Goal: Obtain resource: Download file/media

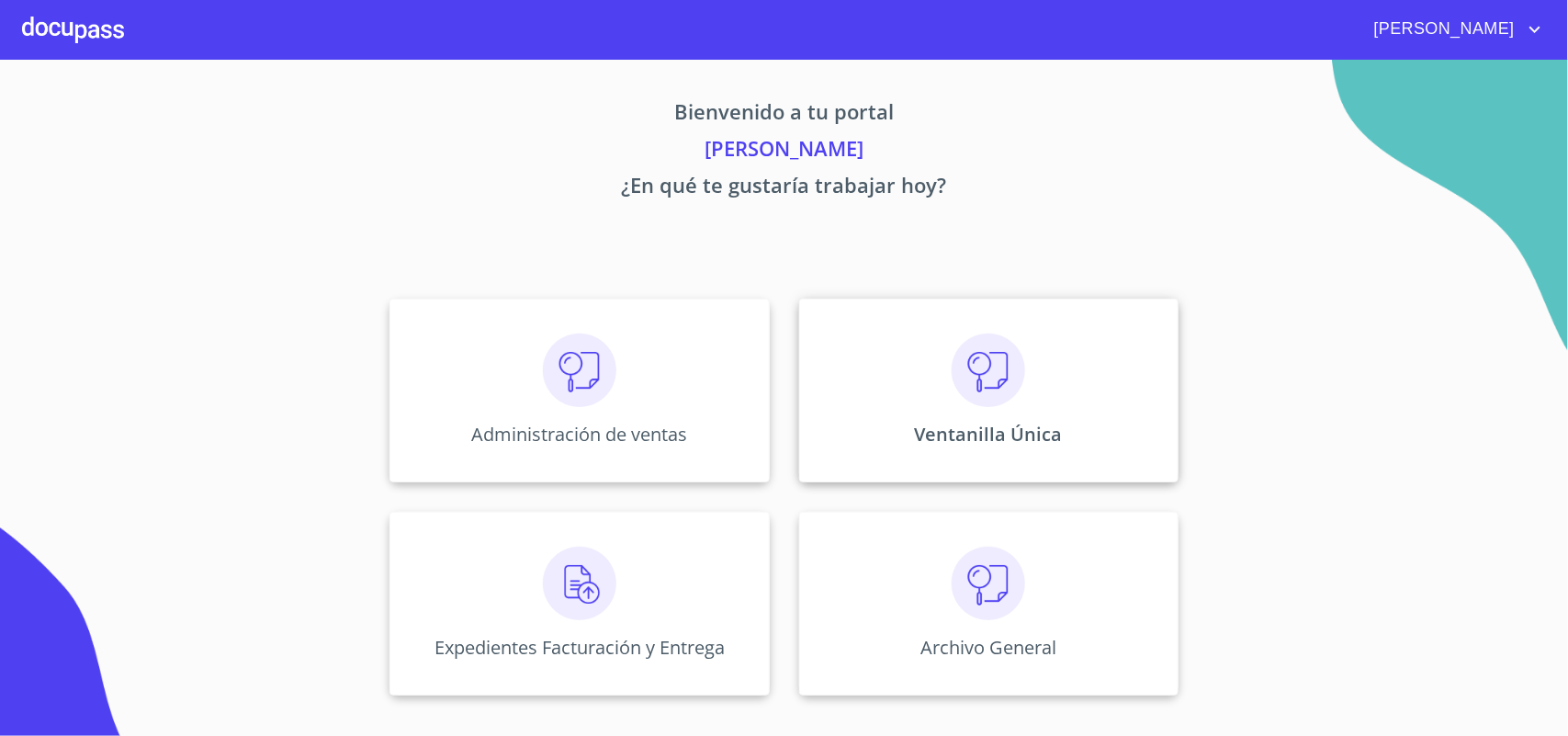
click at [903, 433] on div "Ventanilla Única" at bounding box center [989, 390] width 380 height 183
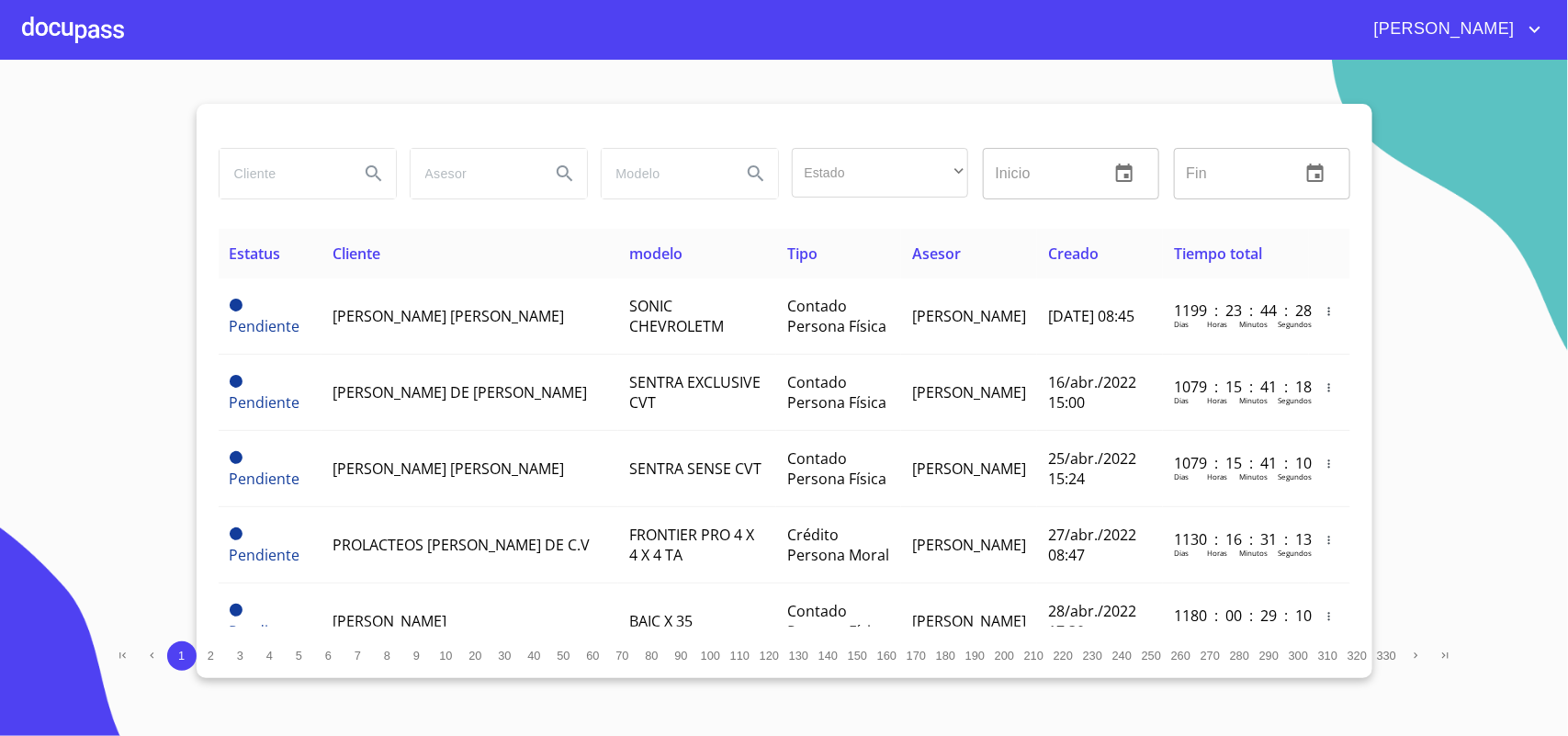
click at [318, 189] on input "search" at bounding box center [282, 173] width 125 height 50
type input "ecozza electric"
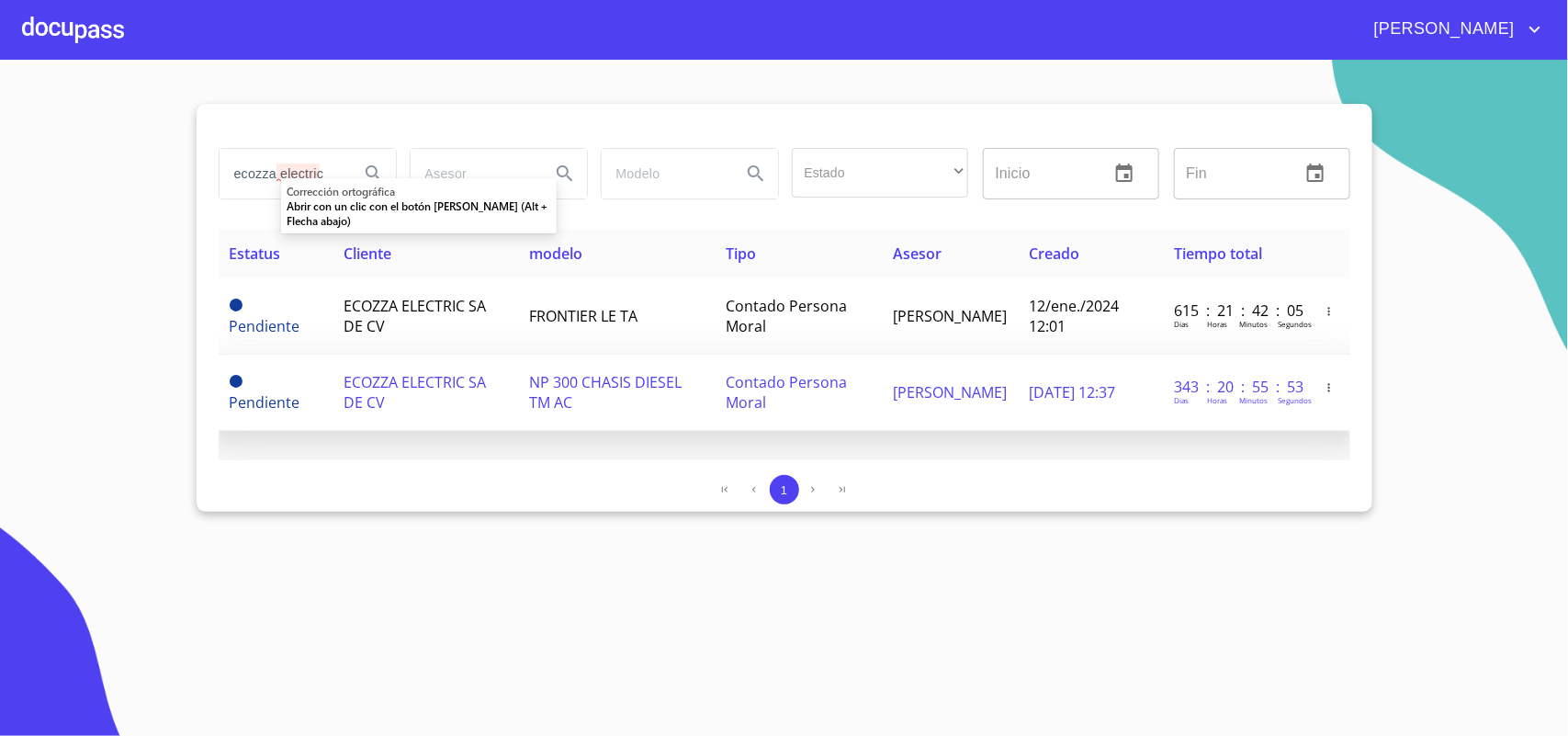
click at [418, 383] on span "ECOZZA ELECTRIC SA DE CV" at bounding box center [414, 392] width 142 height 40
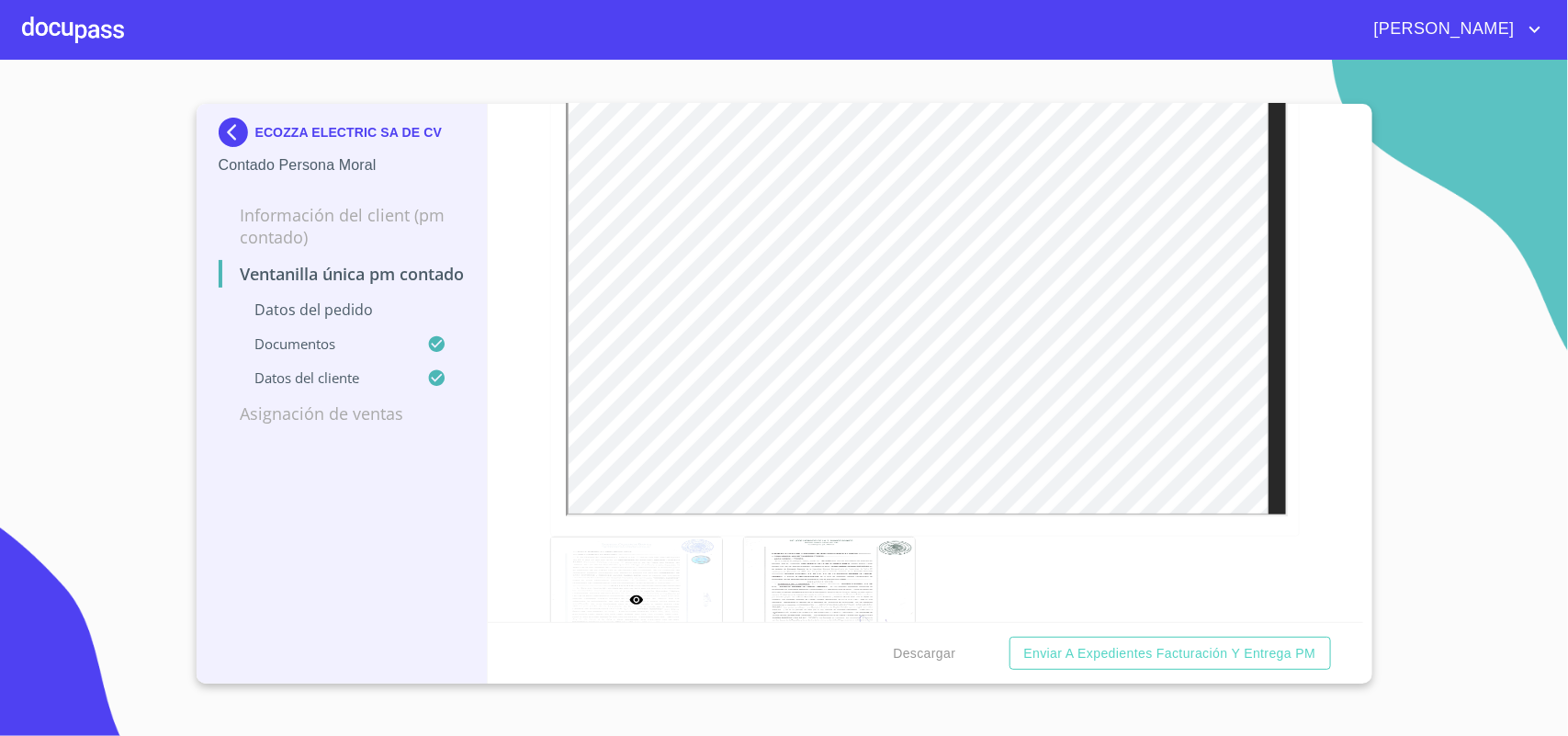
scroll to position [3445, 0]
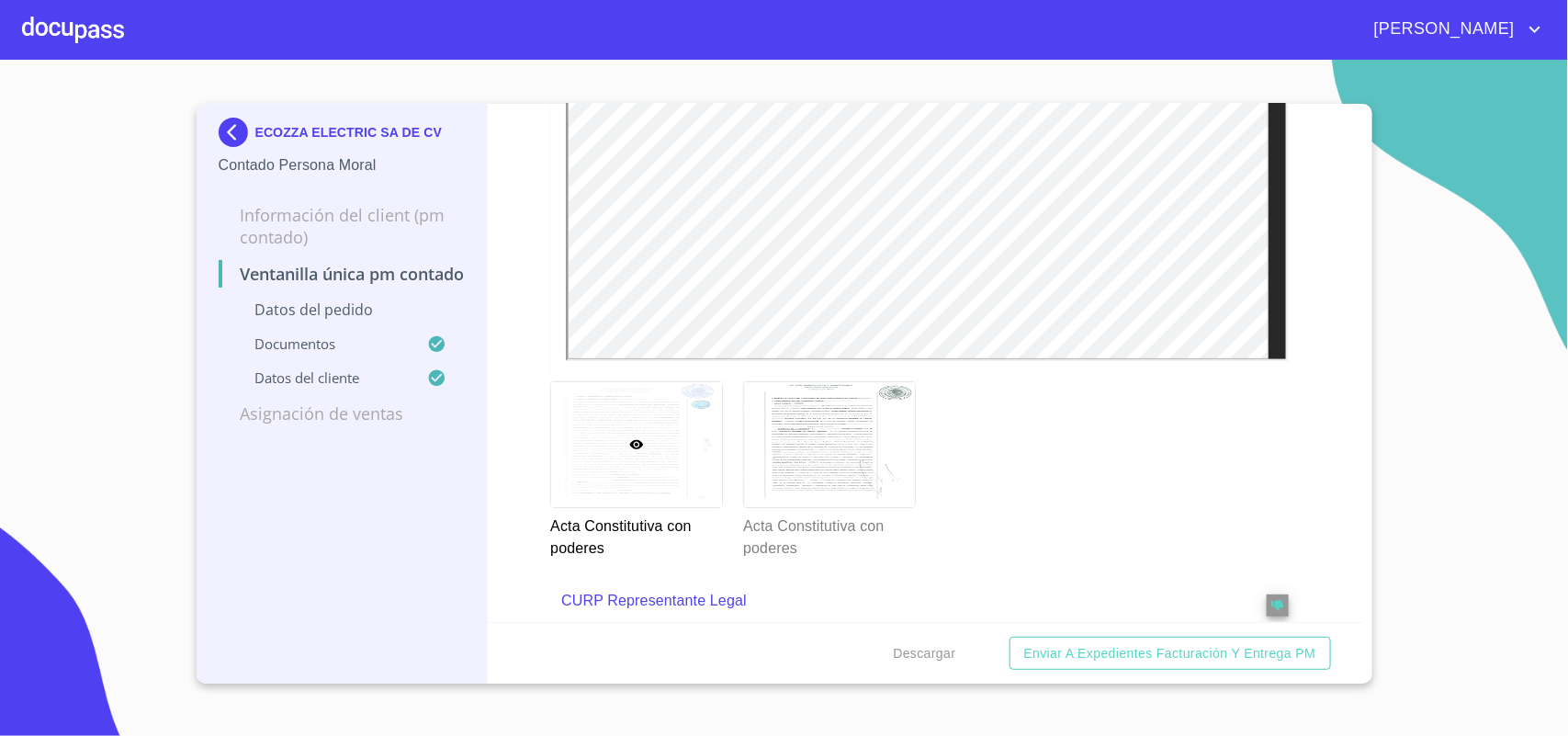
click at [595, 438] on div at bounding box center [636, 445] width 171 height 126
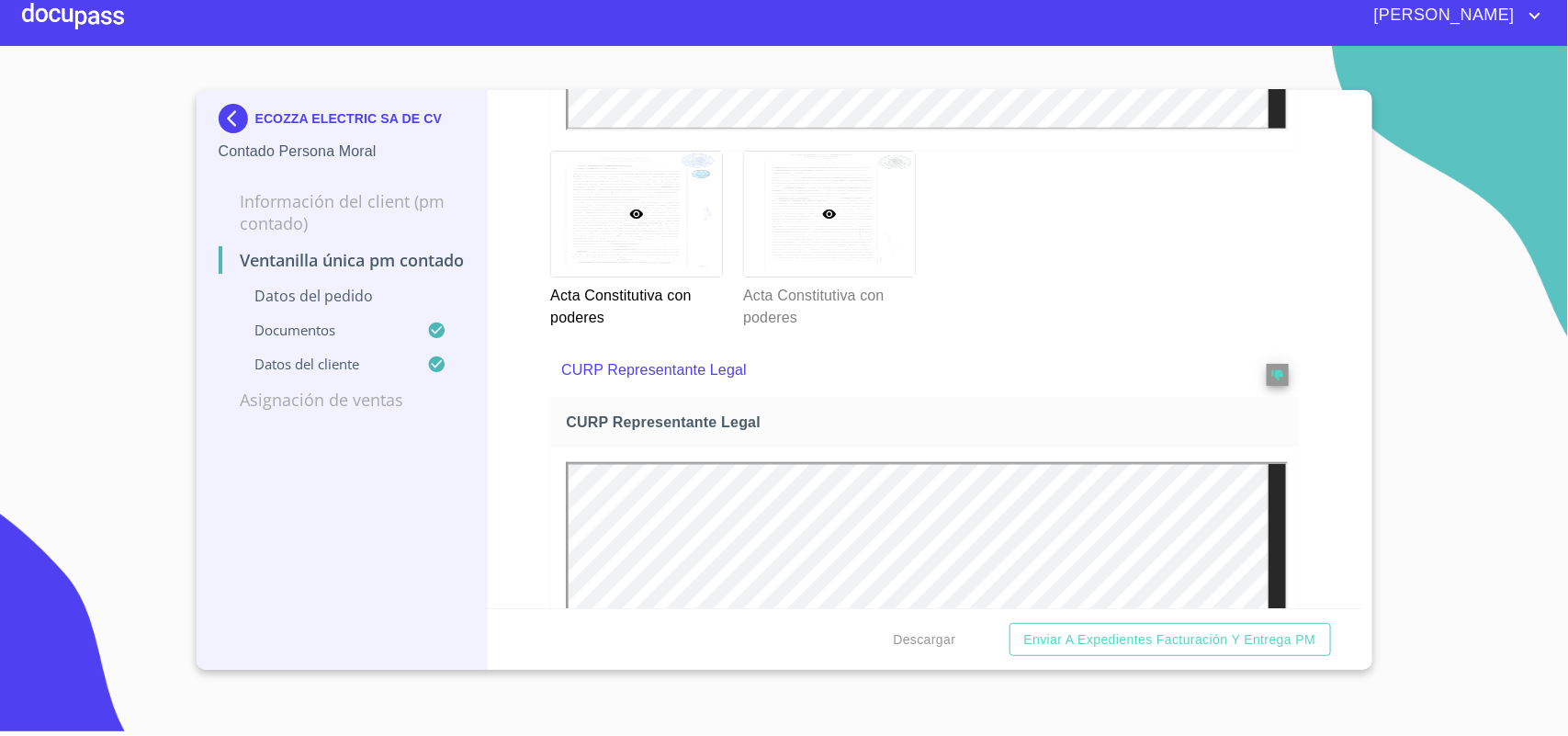
click at [897, 199] on div at bounding box center [829, 214] width 171 height 126
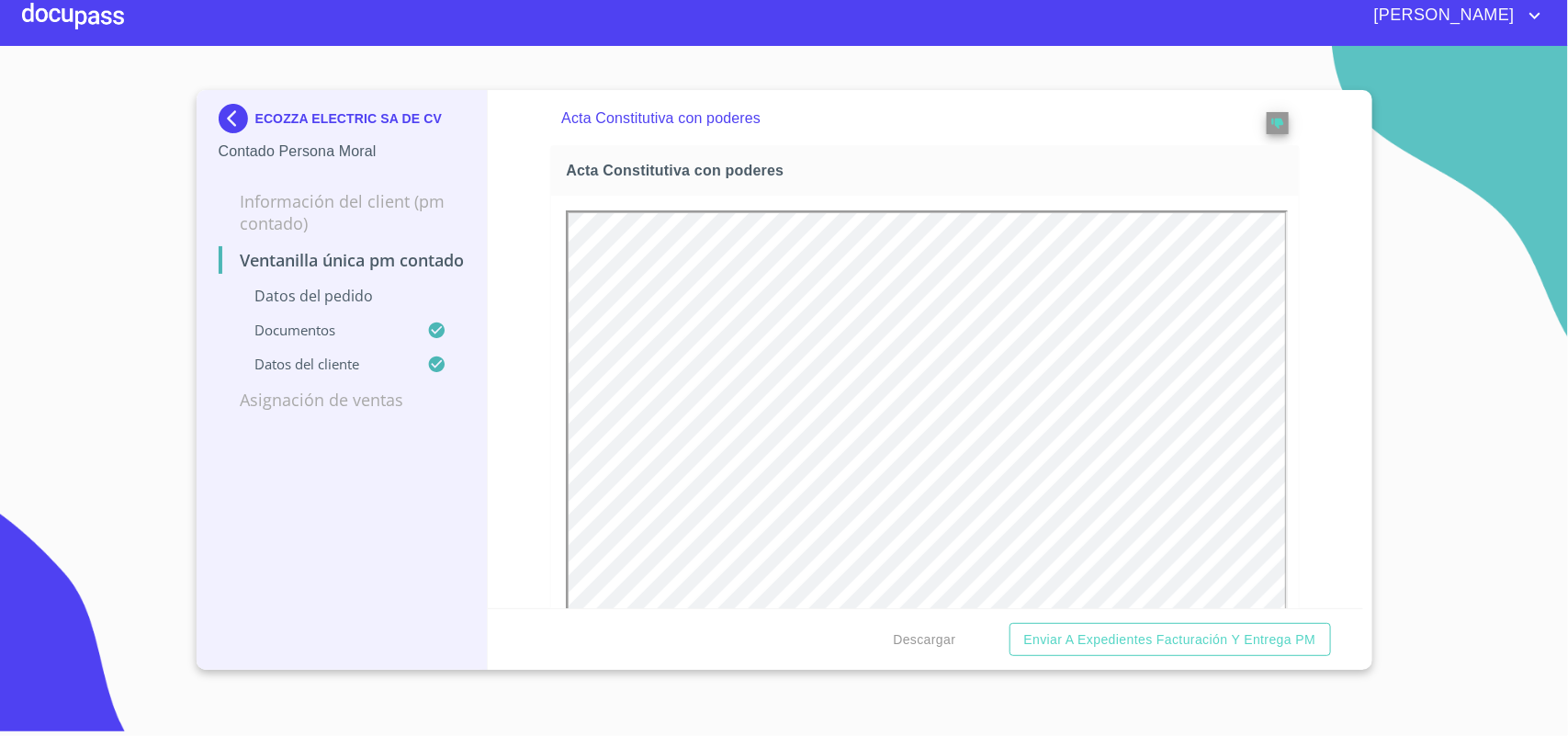
scroll to position [0, 0]
click at [236, 108] on img at bounding box center [237, 118] width 36 height 29
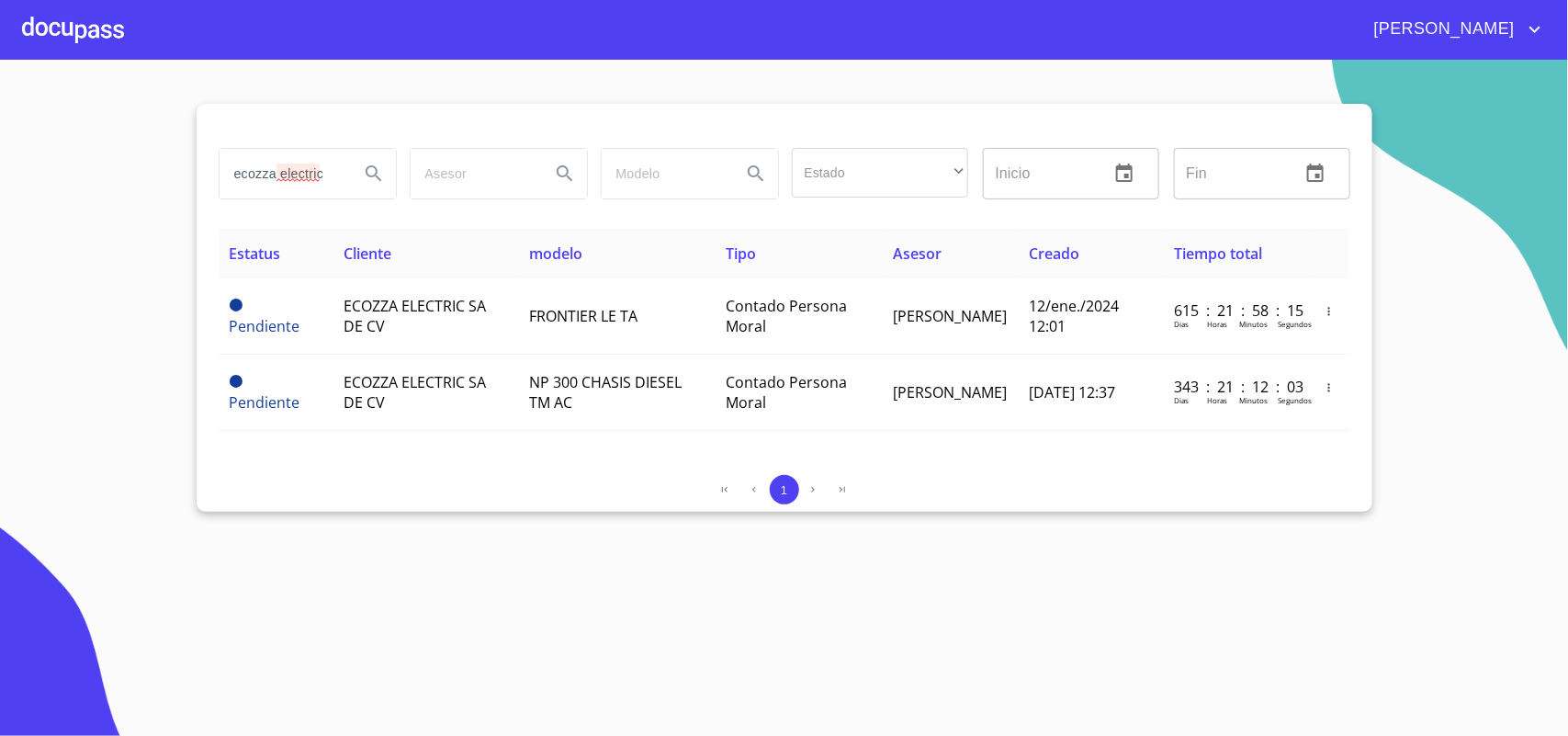
drag, startPoint x: 329, startPoint y: 182, endPoint x: 0, endPoint y: 131, distance: 332.9
click at [0, 131] on section "ecozza electric Estado ​ ​ Inicio ​ Fin ​ Estatus Cliente modelo Tipo Asesor Cr…" at bounding box center [784, 397] width 1568 height 676
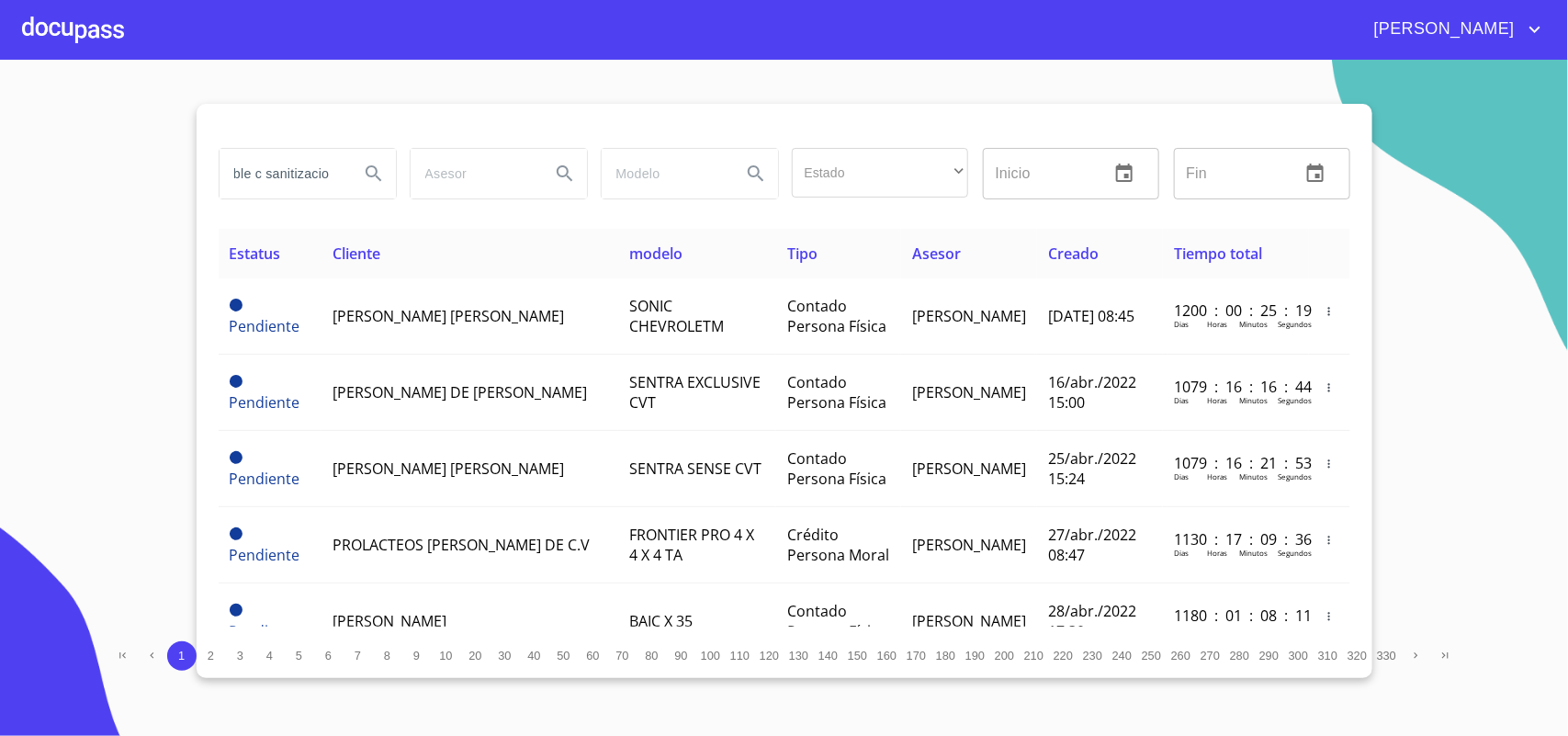
scroll to position [0, 29]
type input "double c sanitizacion"
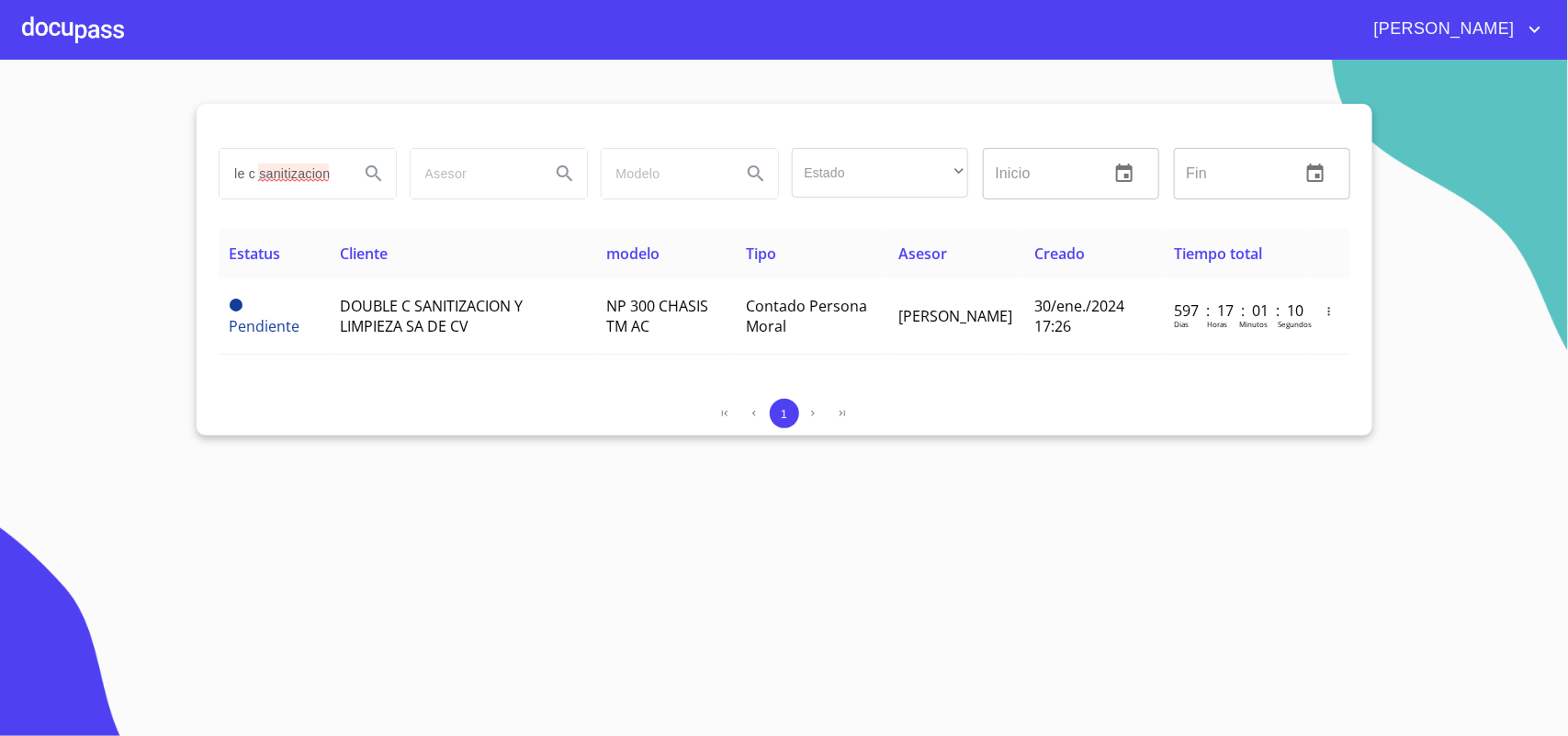
scroll to position [0, 0]
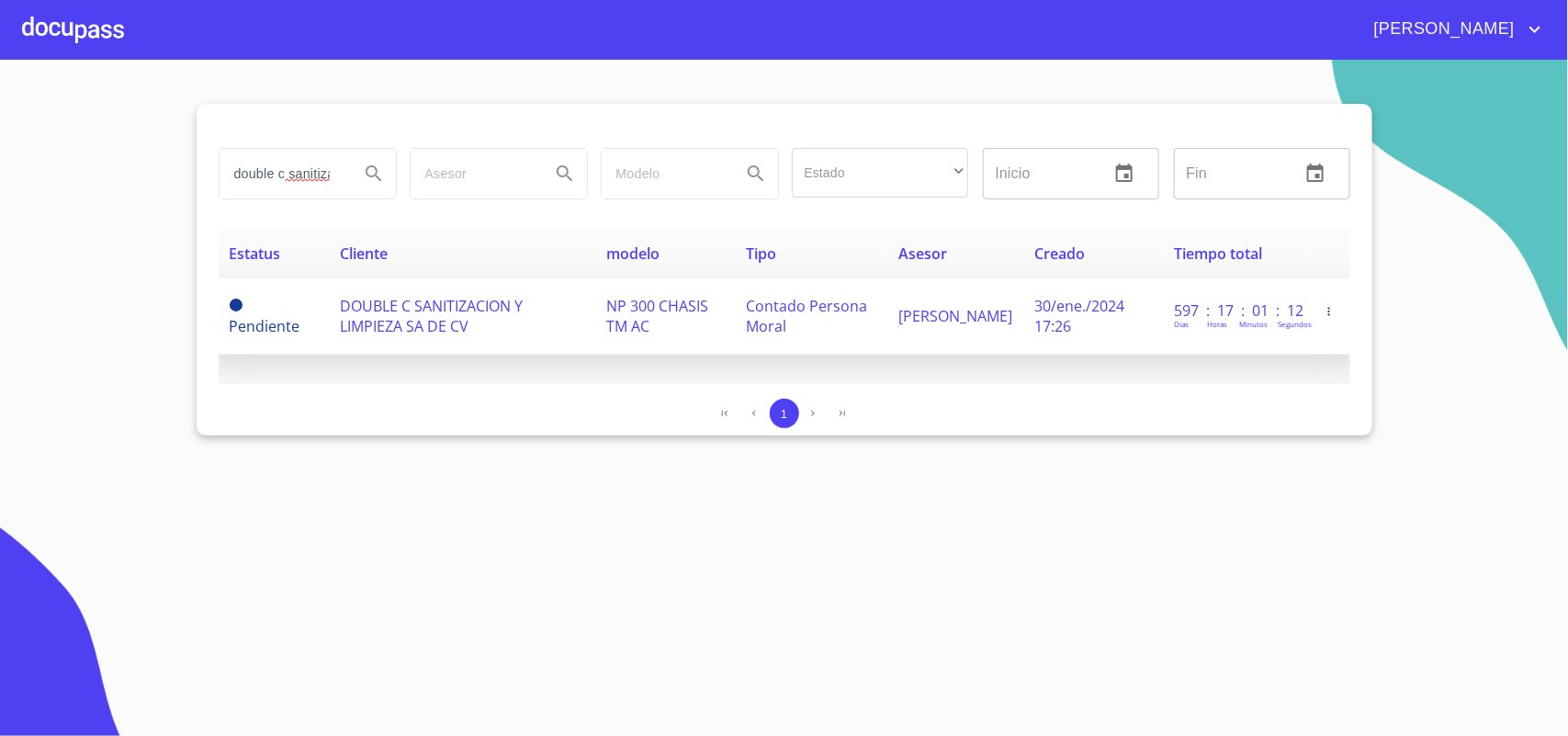
click at [489, 301] on span "DOUBLE C SANITIZACION Y LIMPIEZA SA DE CV" at bounding box center [430, 315] width 182 height 40
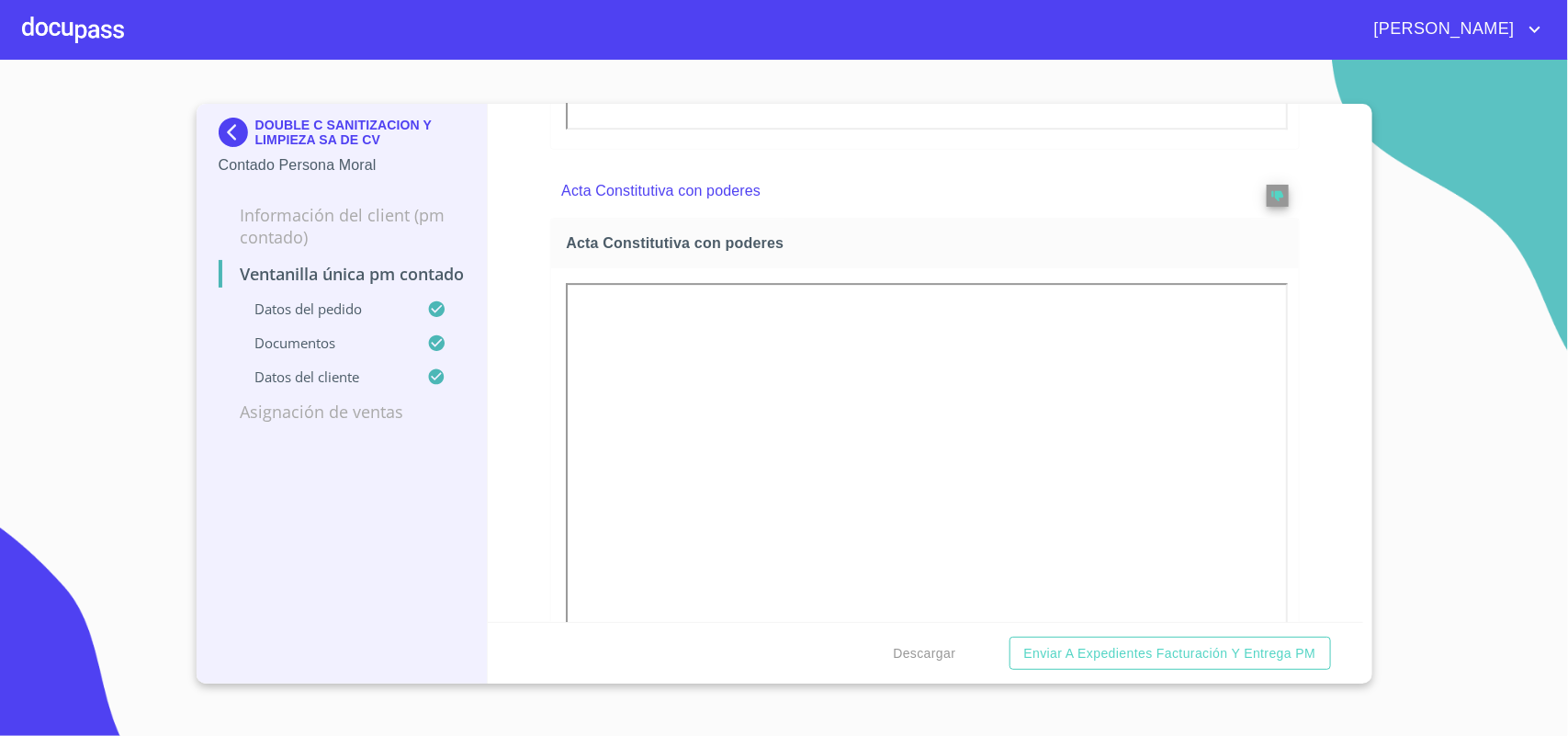
scroll to position [2526, 0]
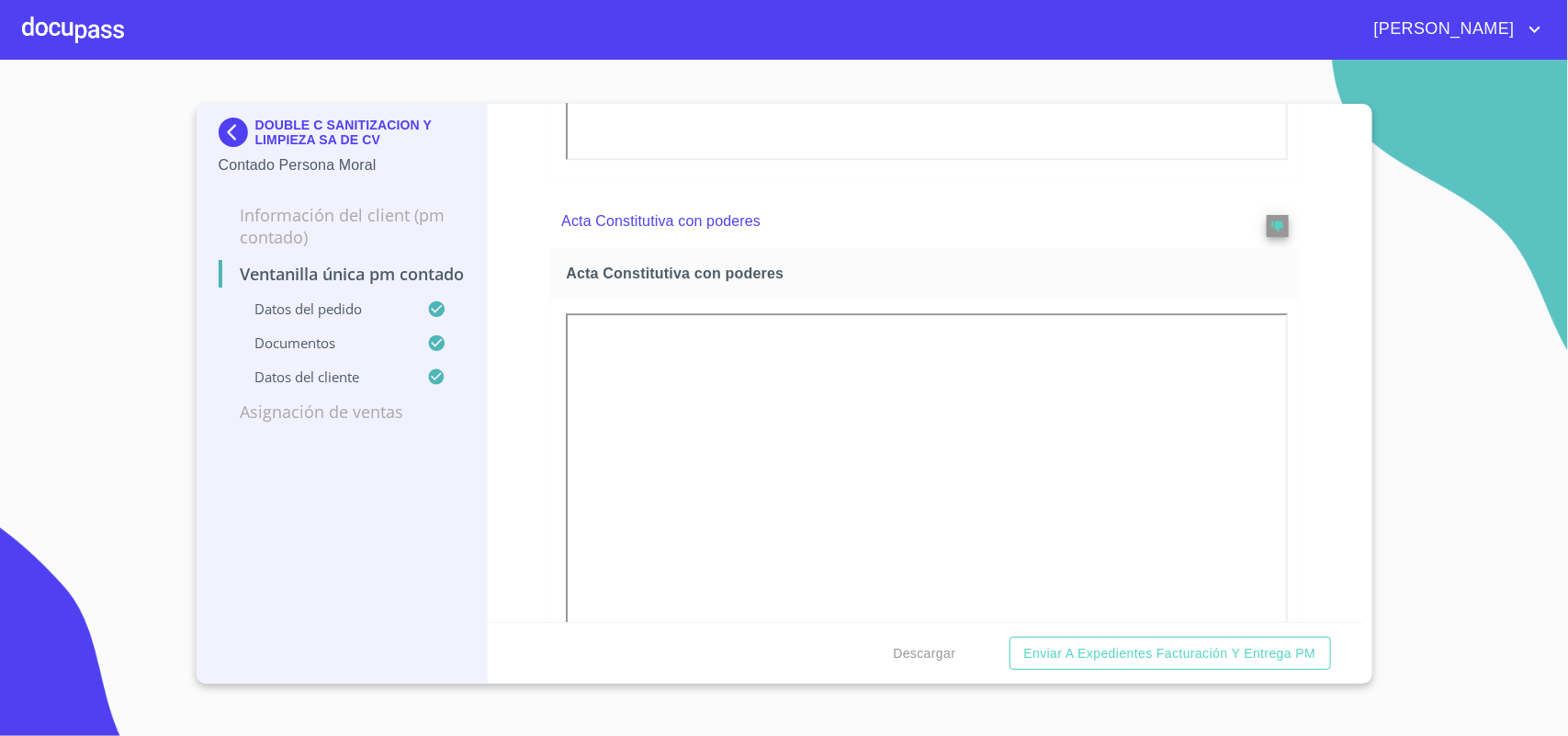
click at [232, 127] on img at bounding box center [237, 132] width 36 height 29
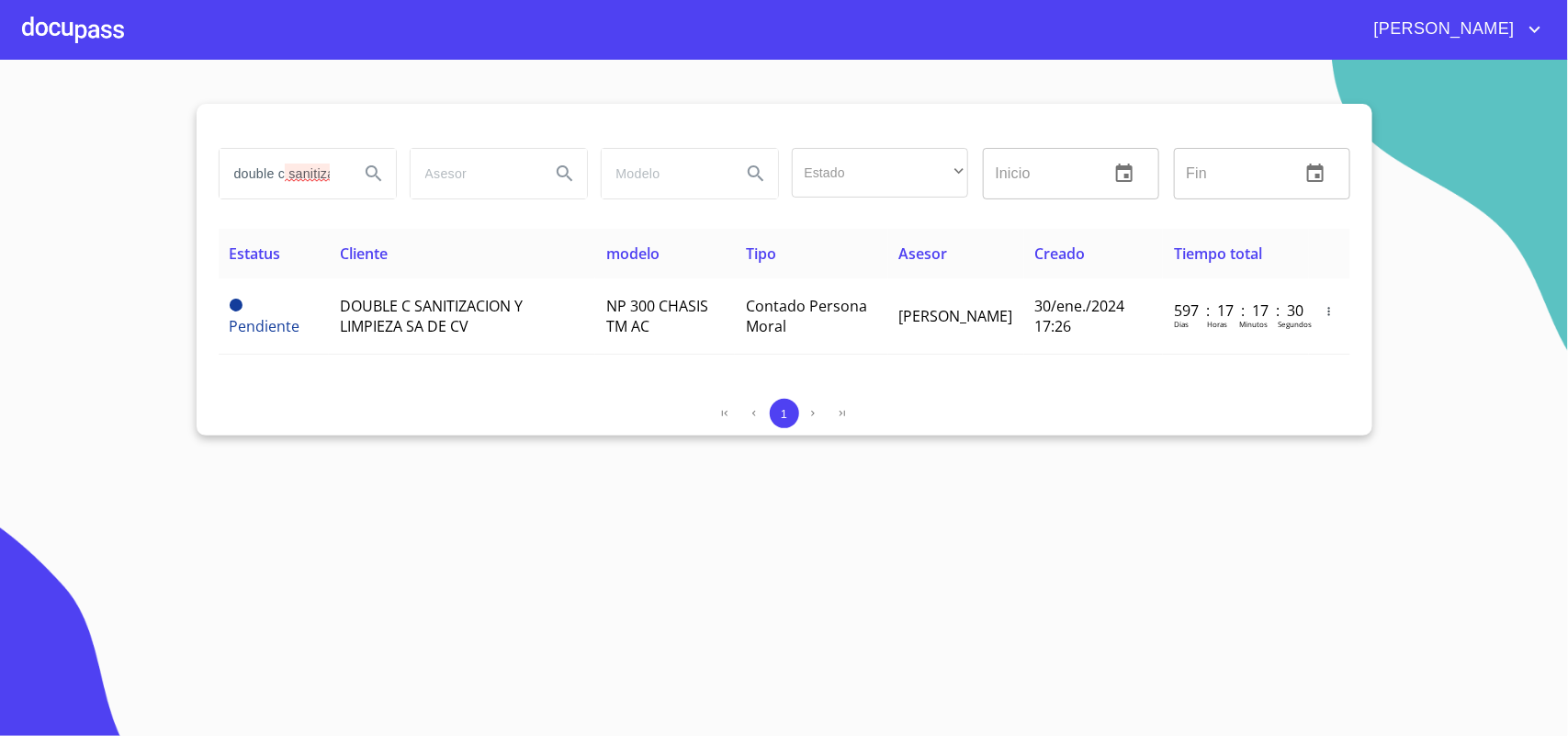
drag, startPoint x: 329, startPoint y: 177, endPoint x: 0, endPoint y: 173, distance: 329.0
click at [28, 173] on section "double c sanitizacion Estado ​ ​ Inicio ​ Fin ​ Estatus Cliente modelo Tipo Ase…" at bounding box center [784, 397] width 1568 height 676
type input "acion"
drag, startPoint x: 290, startPoint y: 162, endPoint x: 0, endPoint y: 159, distance: 290.0
click at [0, 159] on section "acion Estado ​ ​ Inicio ​ Fin ​ Estatus Cliente modelo Tipo Asesor Creado Tiemp…" at bounding box center [784, 397] width 1568 height 676
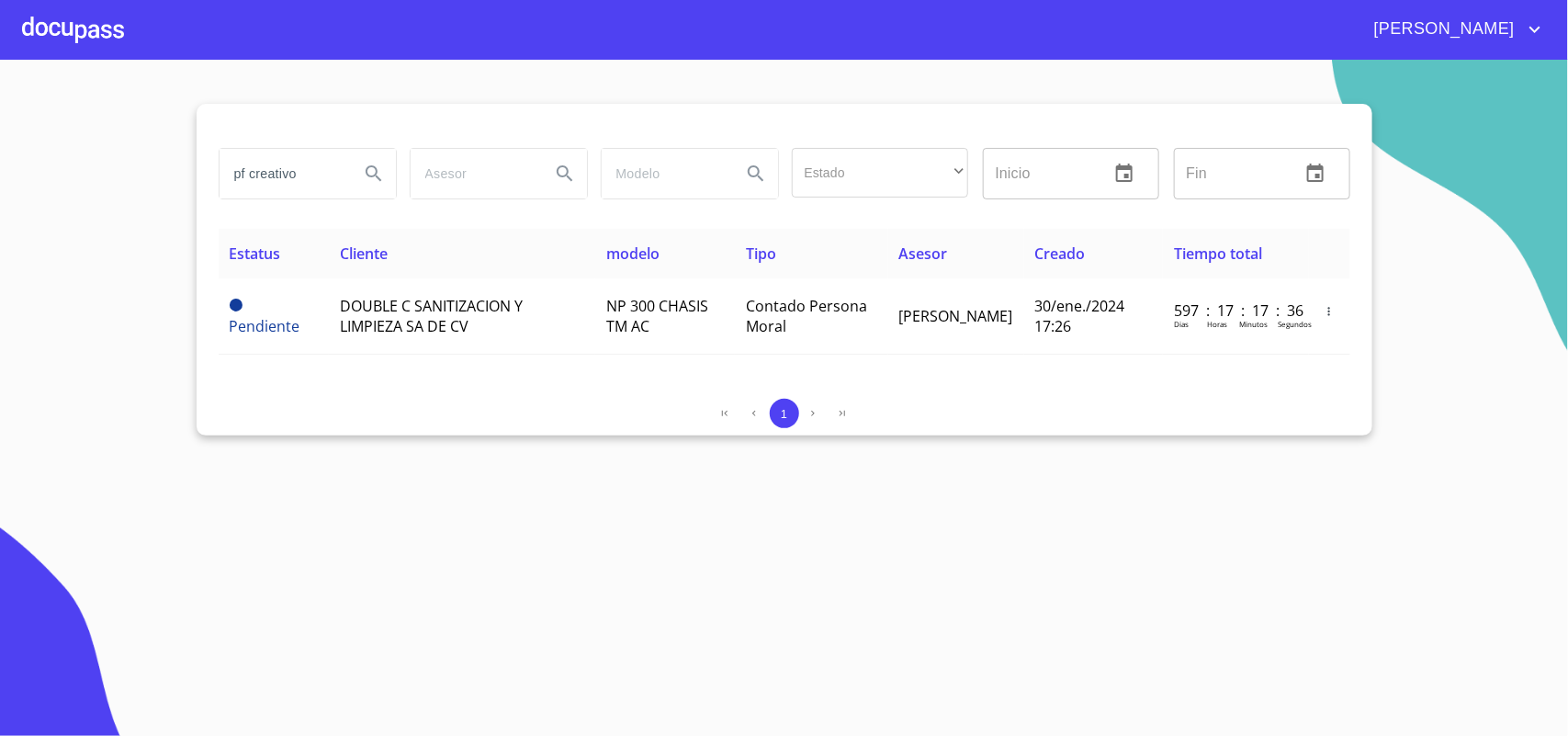
type input "pf creativo"
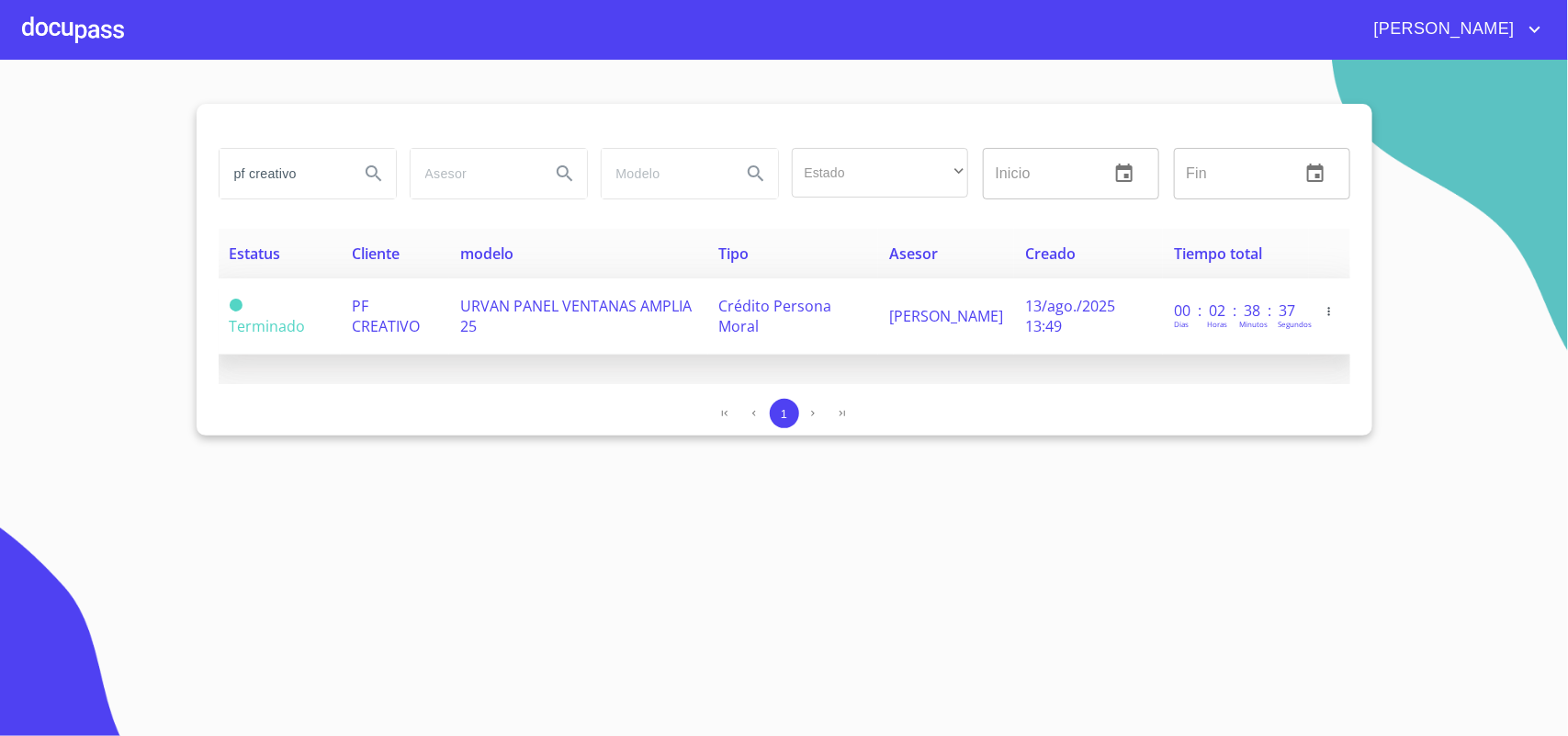
click at [551, 298] on span "URVAN PANEL VENTANAS AMPLIA 25" at bounding box center [576, 315] width 232 height 40
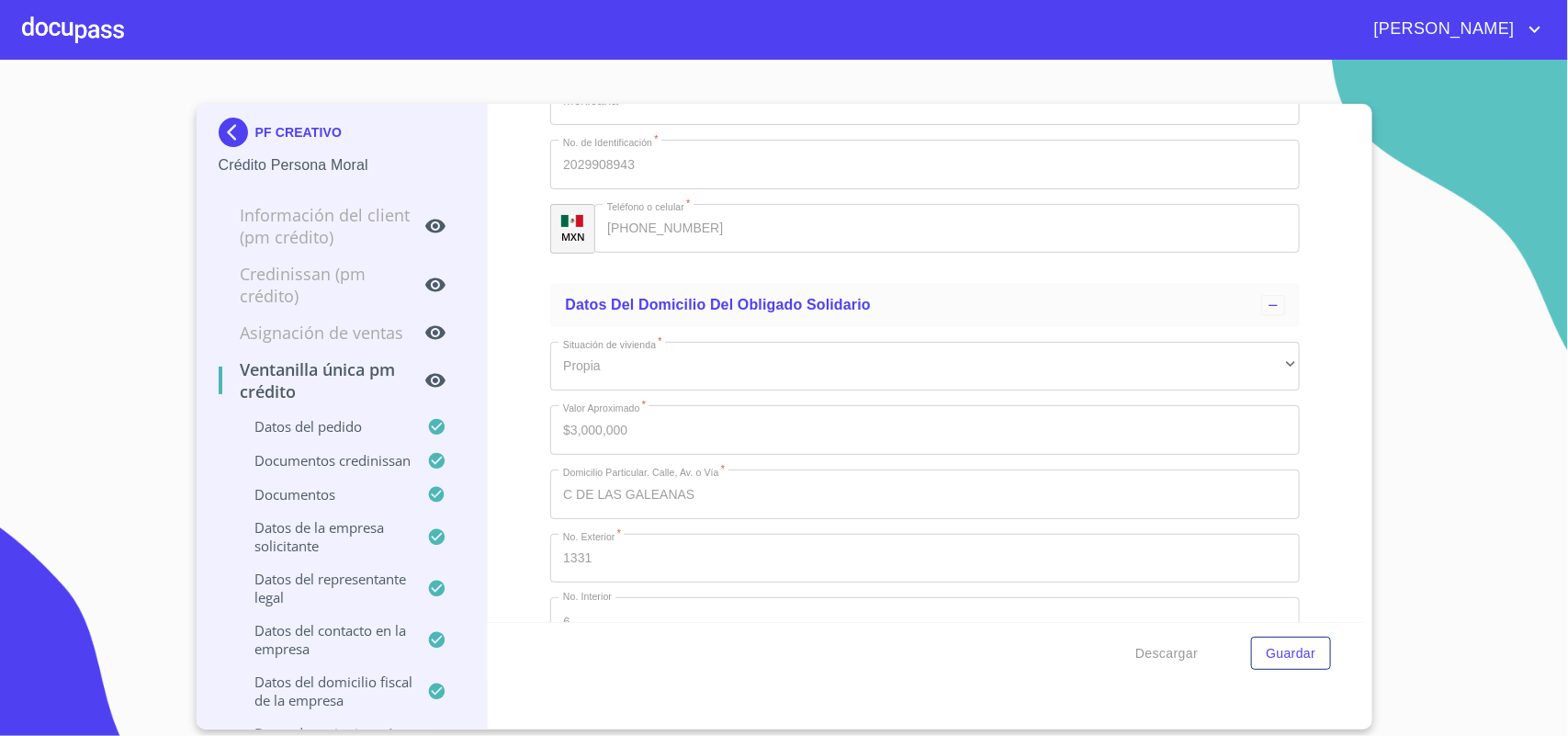
scroll to position [18082, 0]
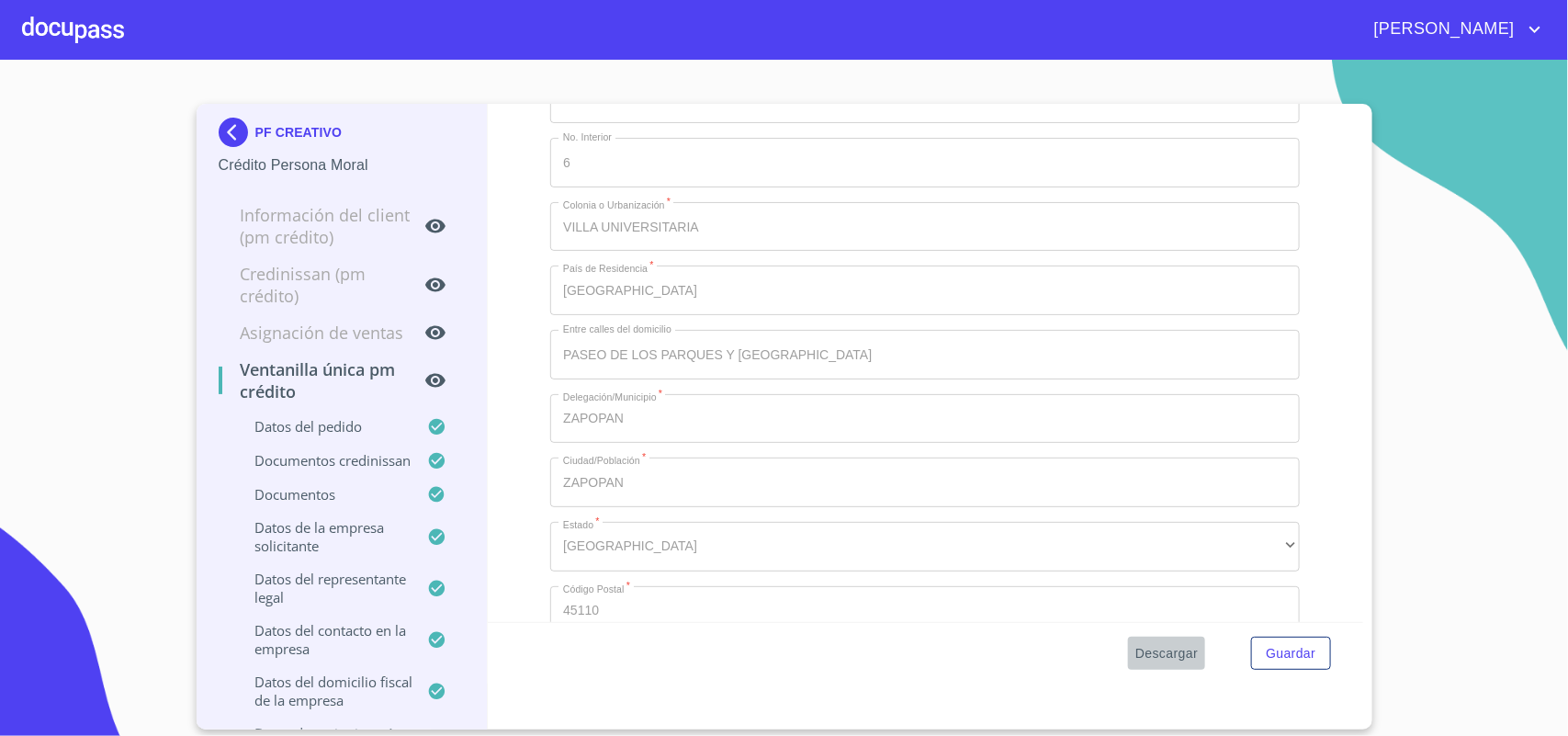
click at [1163, 661] on span "Descargar" at bounding box center [1166, 654] width 63 height 23
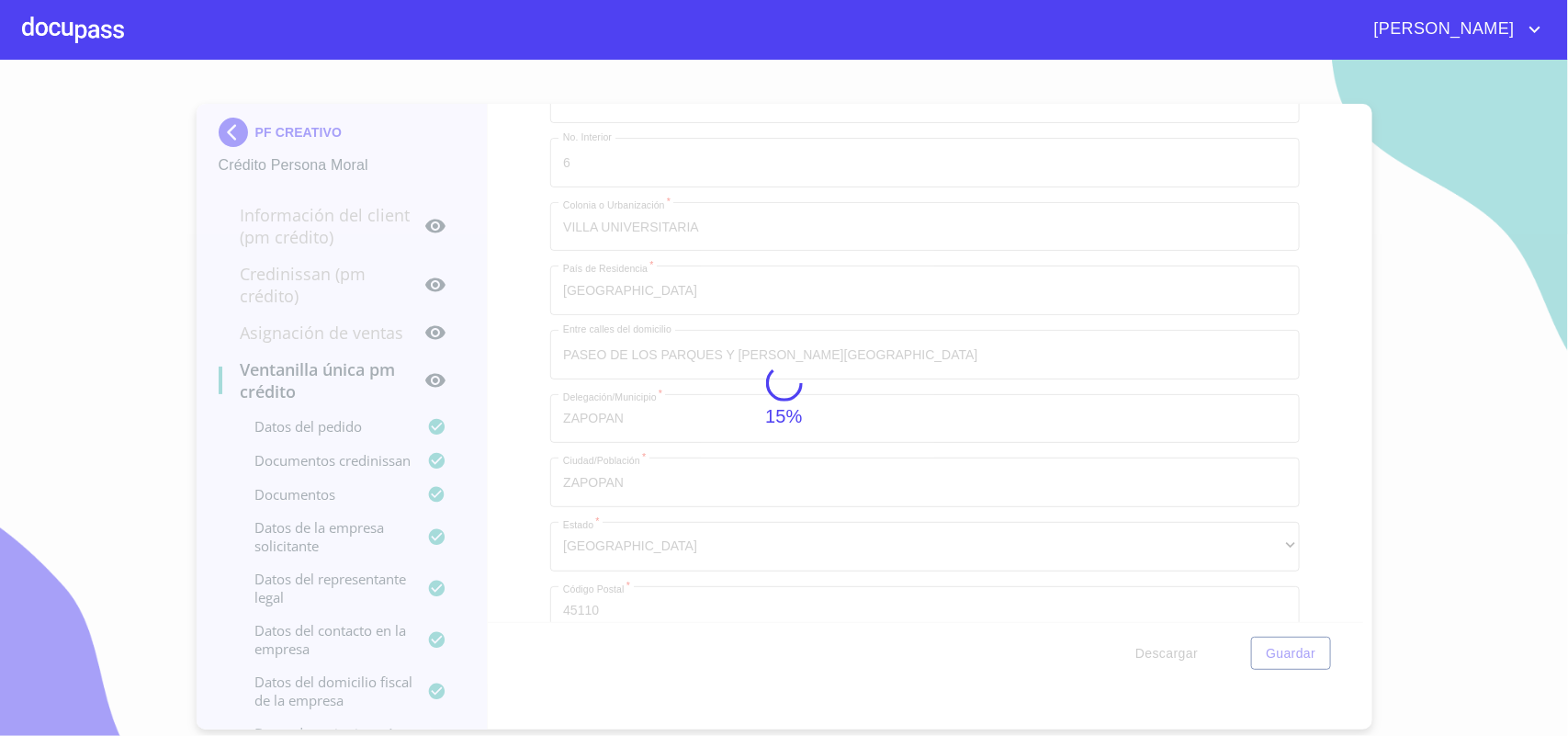
click at [796, 370] on circle at bounding box center [784, 382] width 45 height 45
click at [787, 382] on icon at bounding box center [784, 382] width 51 height 51
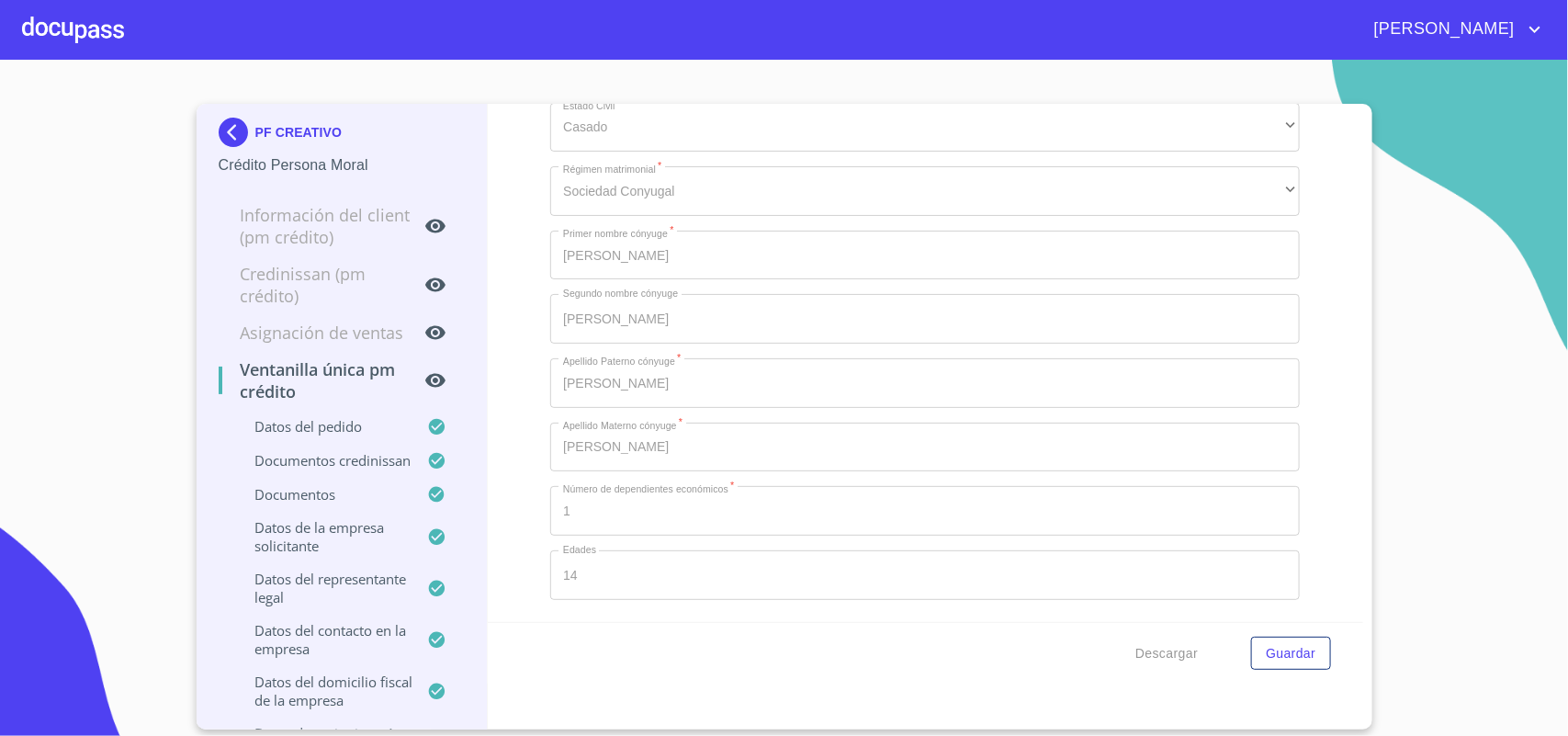
scroll to position [24276, 0]
click at [1168, 658] on span "Descargar" at bounding box center [1166, 654] width 63 height 23
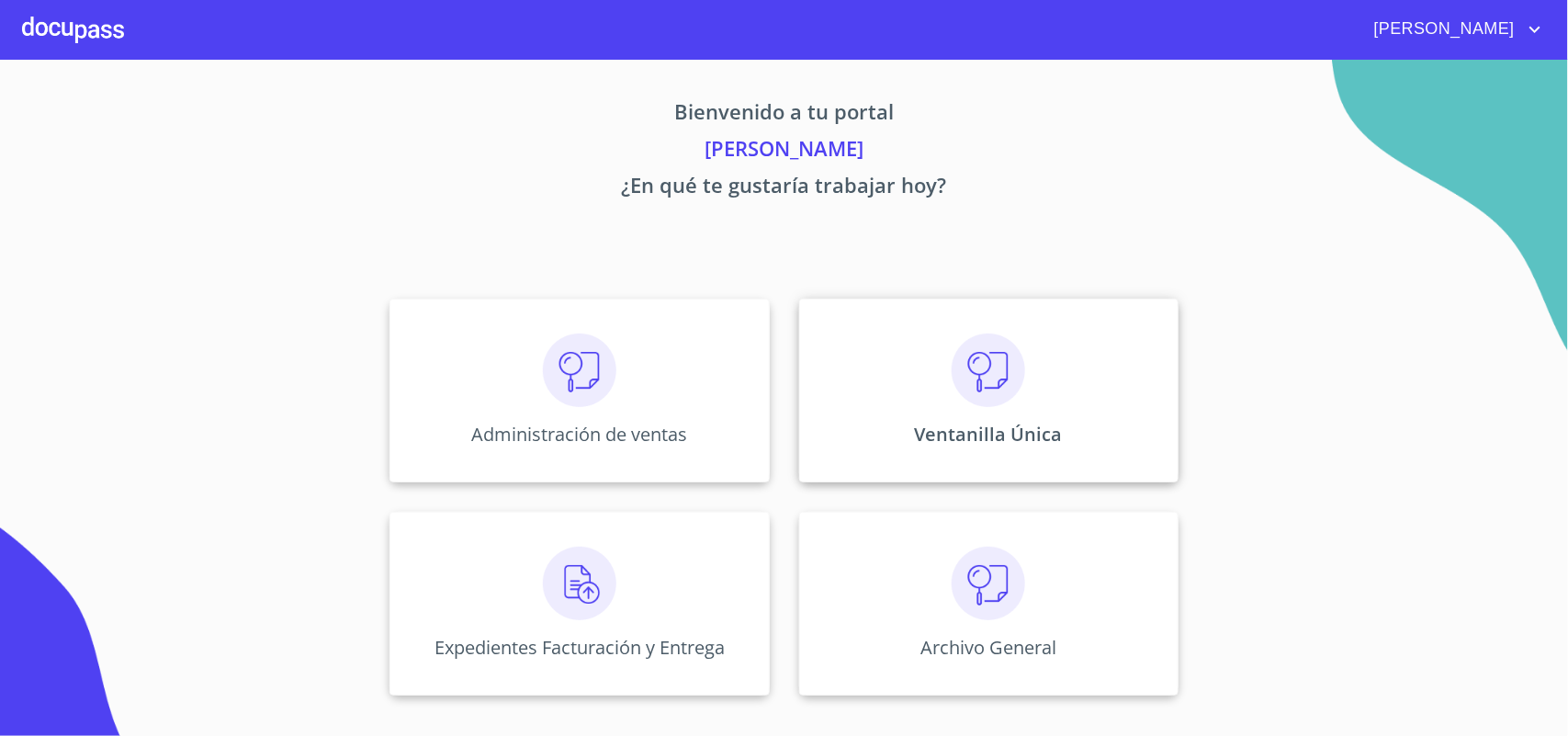
click at [1002, 396] on img at bounding box center [988, 370] width 74 height 74
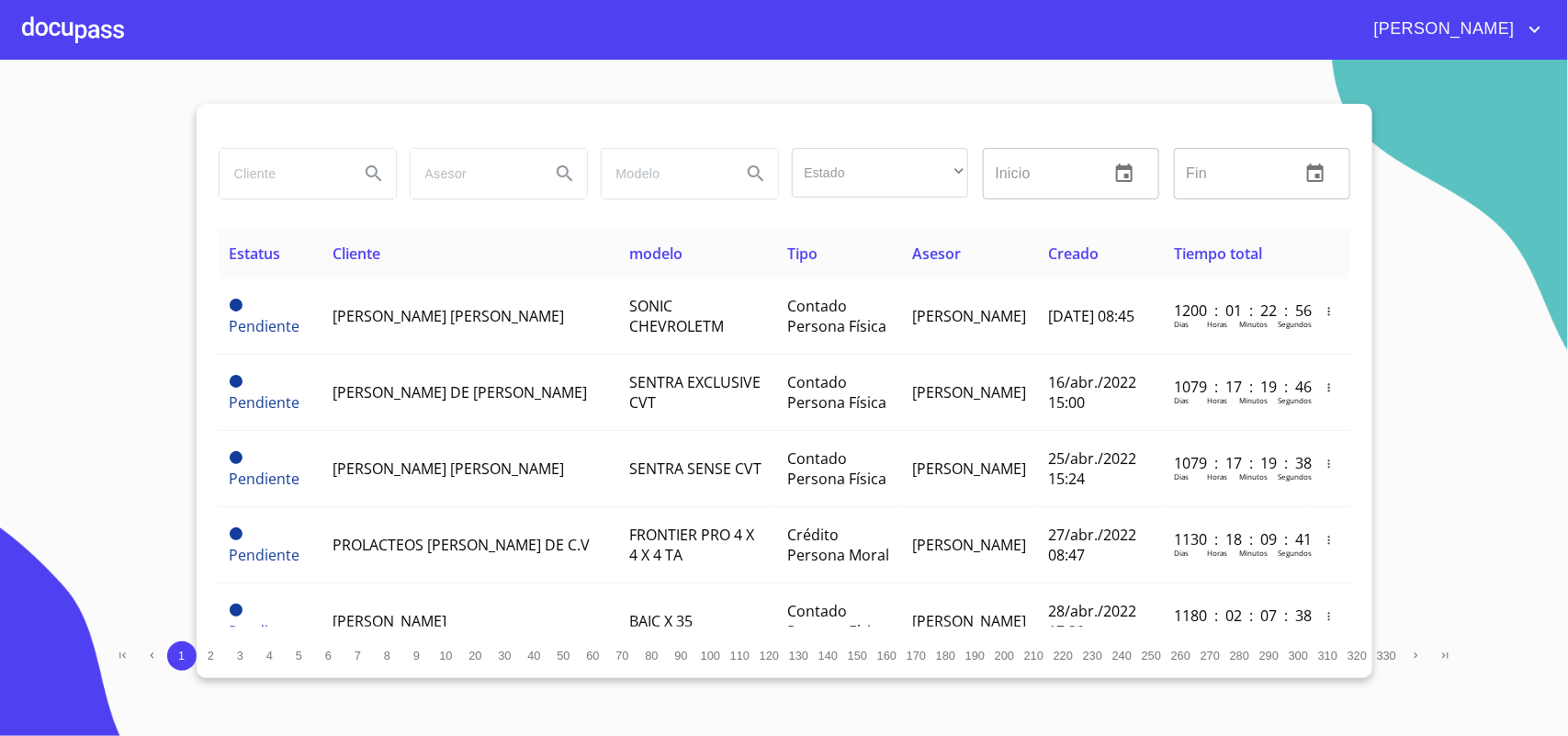
click at [265, 176] on input "search" at bounding box center [282, 173] width 125 height 50
type input "MITSUI"
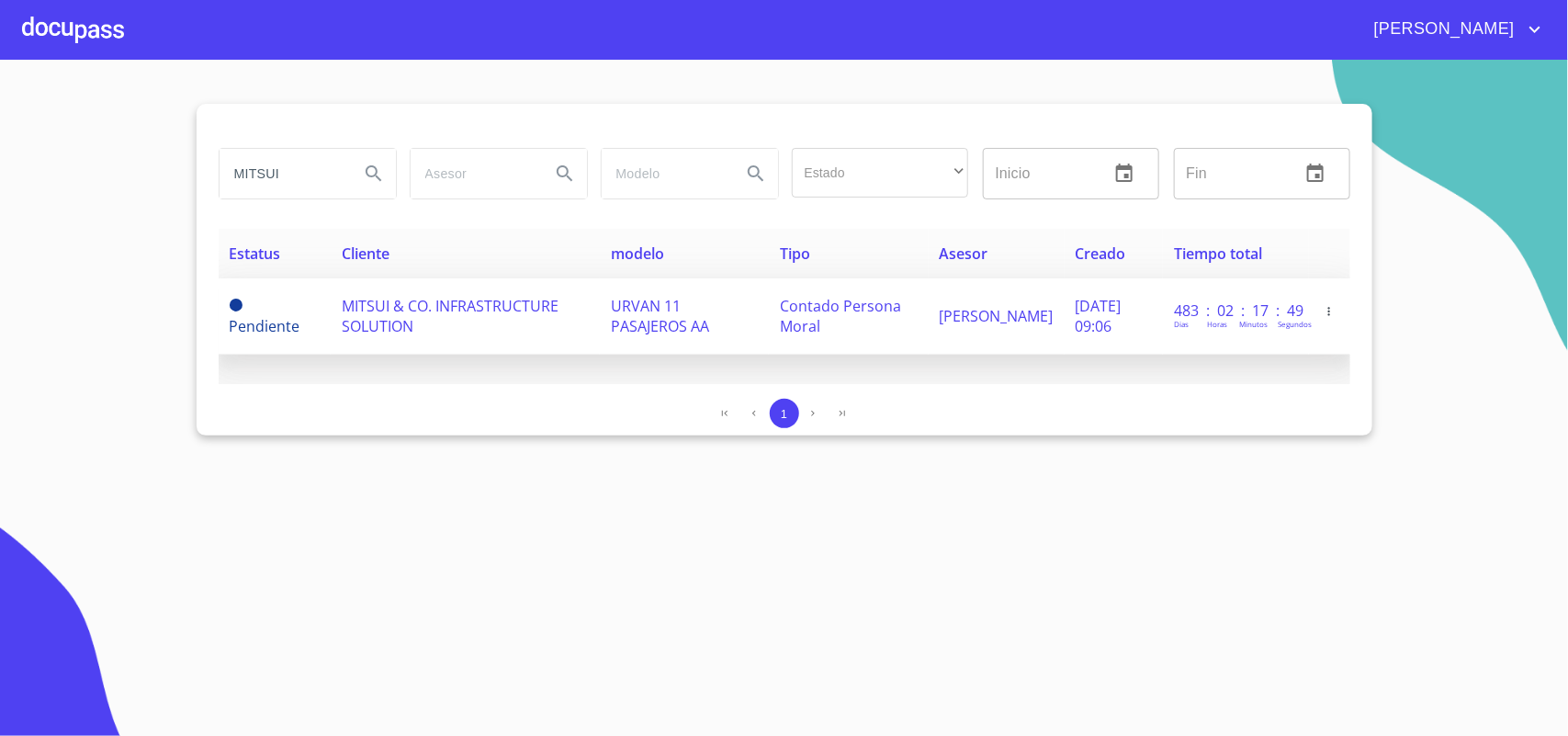
click at [411, 310] on span "MITSUI & CO. INFRASTRUCTURE SOLUTION" at bounding box center [450, 315] width 217 height 40
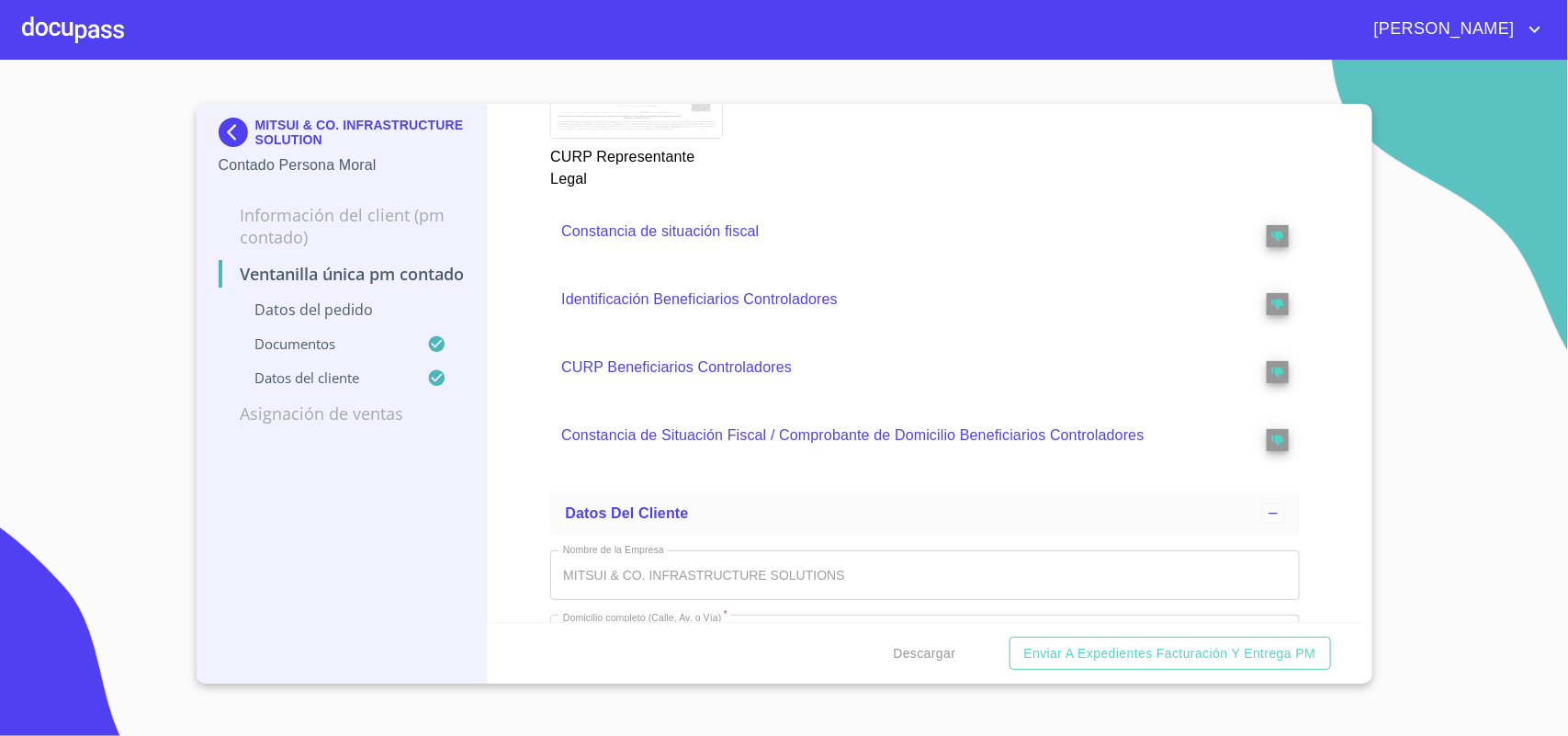
scroll to position [4073, 0]
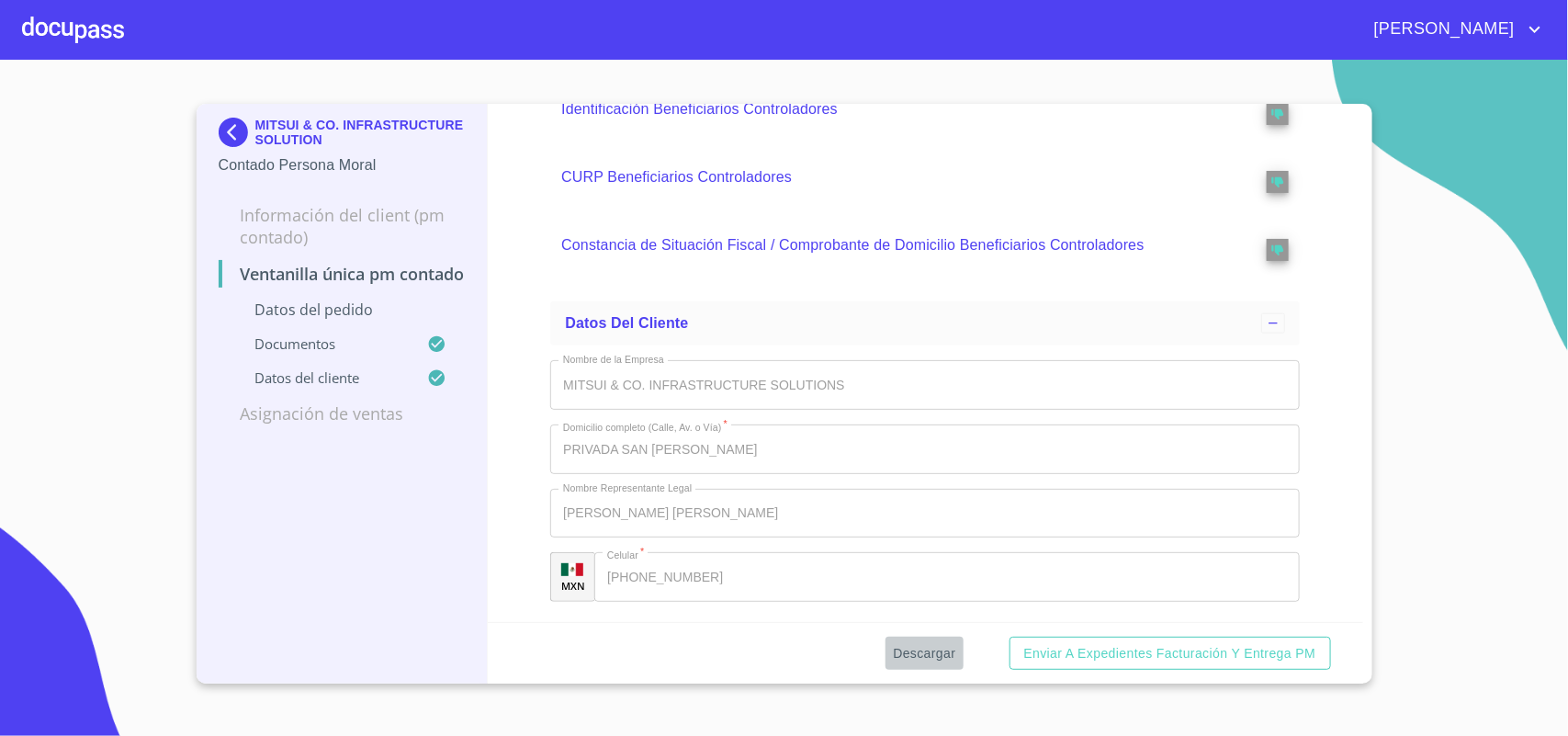
click at [916, 648] on span "Descargar" at bounding box center [924, 654] width 63 height 23
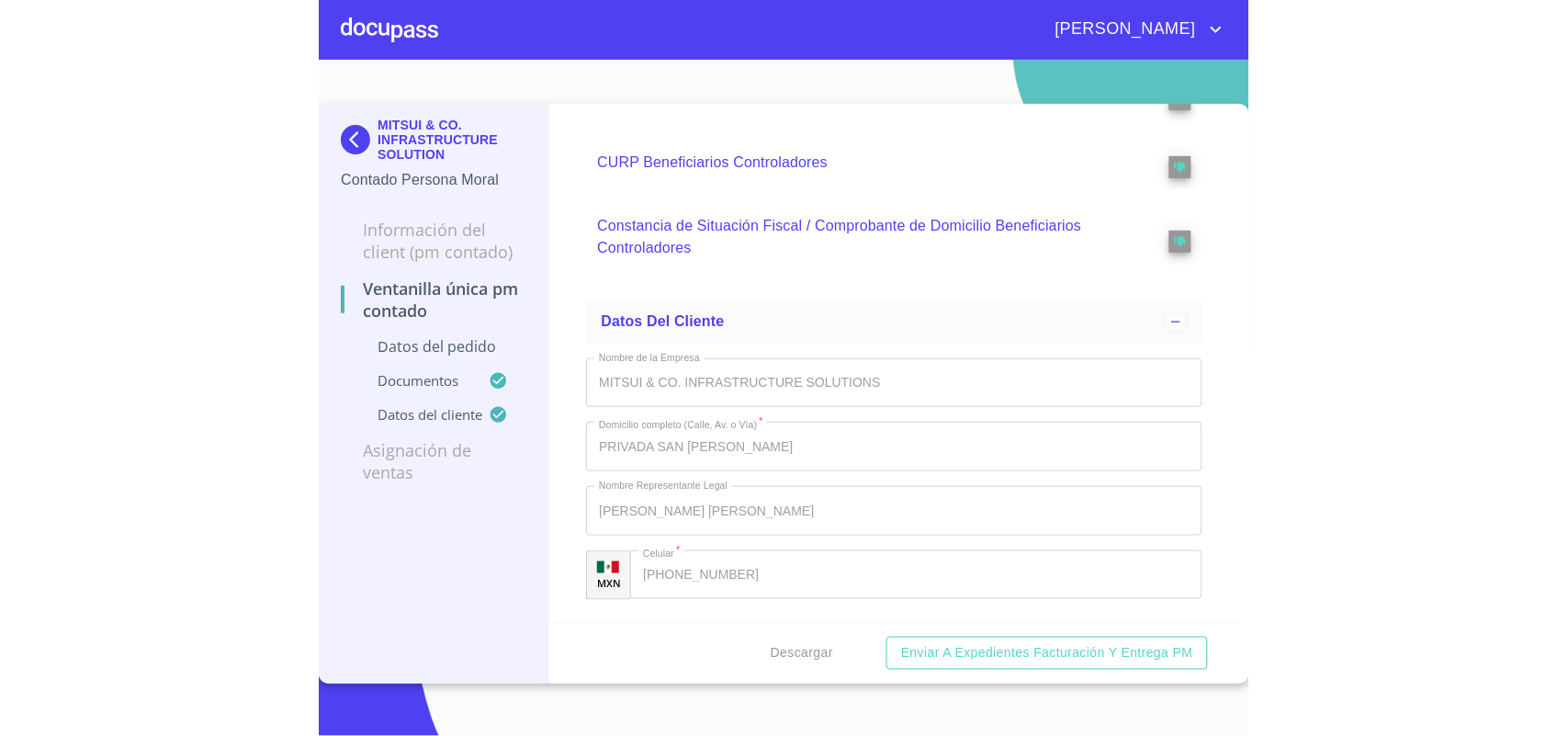
scroll to position [4676, 0]
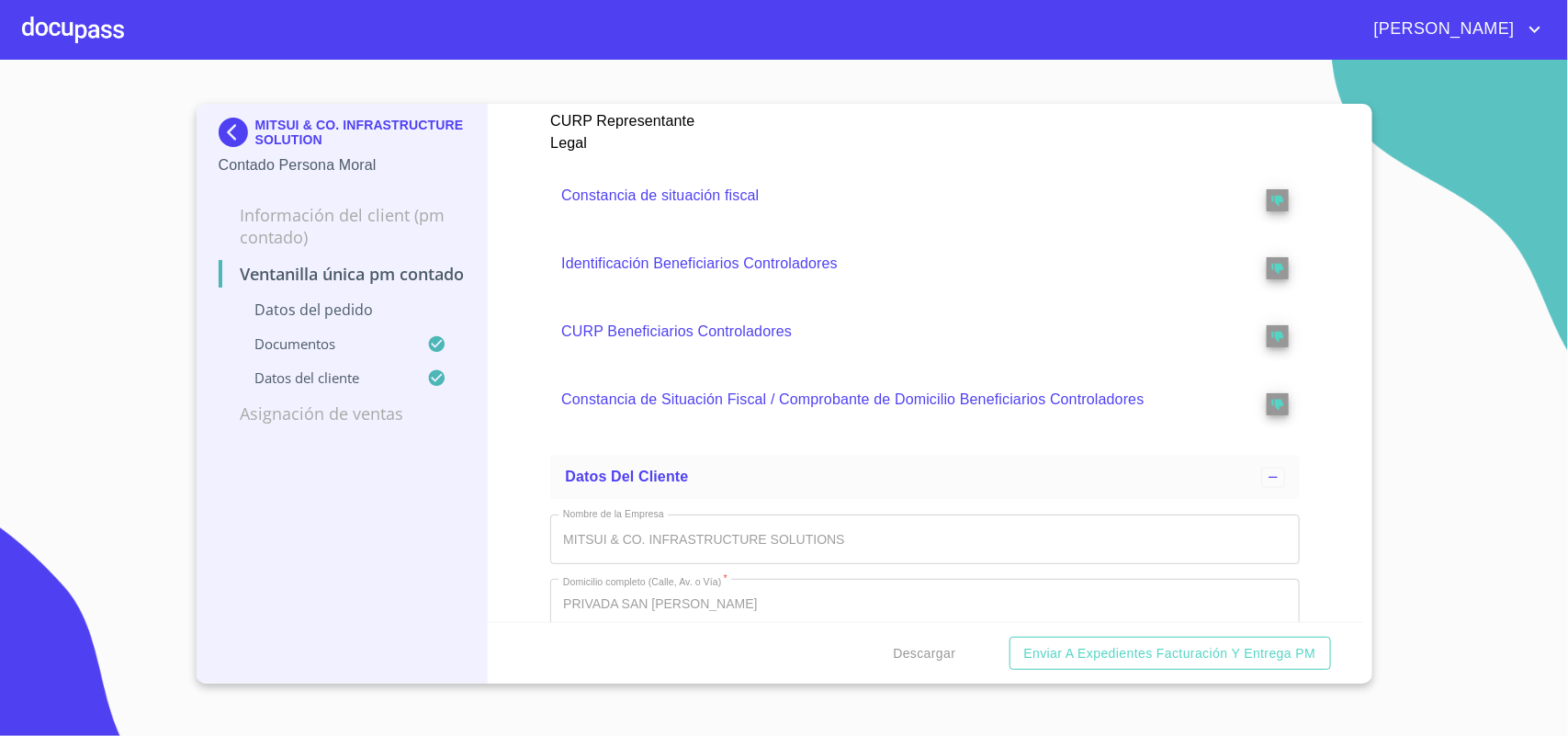
click at [228, 130] on img at bounding box center [237, 132] width 36 height 29
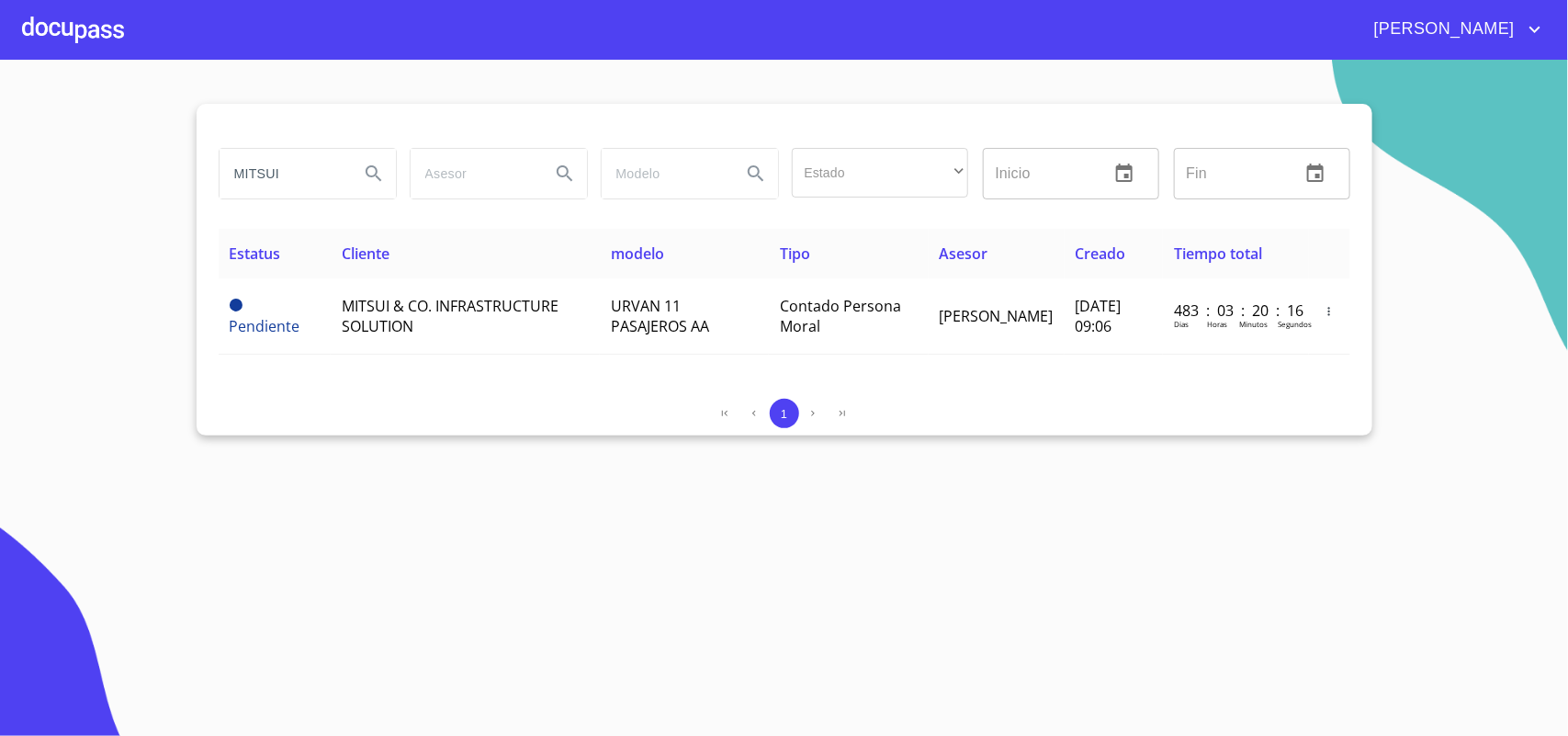
drag, startPoint x: 303, startPoint y: 177, endPoint x: 0, endPoint y: 191, distance: 303.3
click at [0, 191] on section "MITSUI Estado ​ ​ Inicio ​ Fin ​ Estatus Cliente modelo Tipo Asesor Creado Tiem…" at bounding box center [784, 397] width 1568 height 676
type input "gama expert"
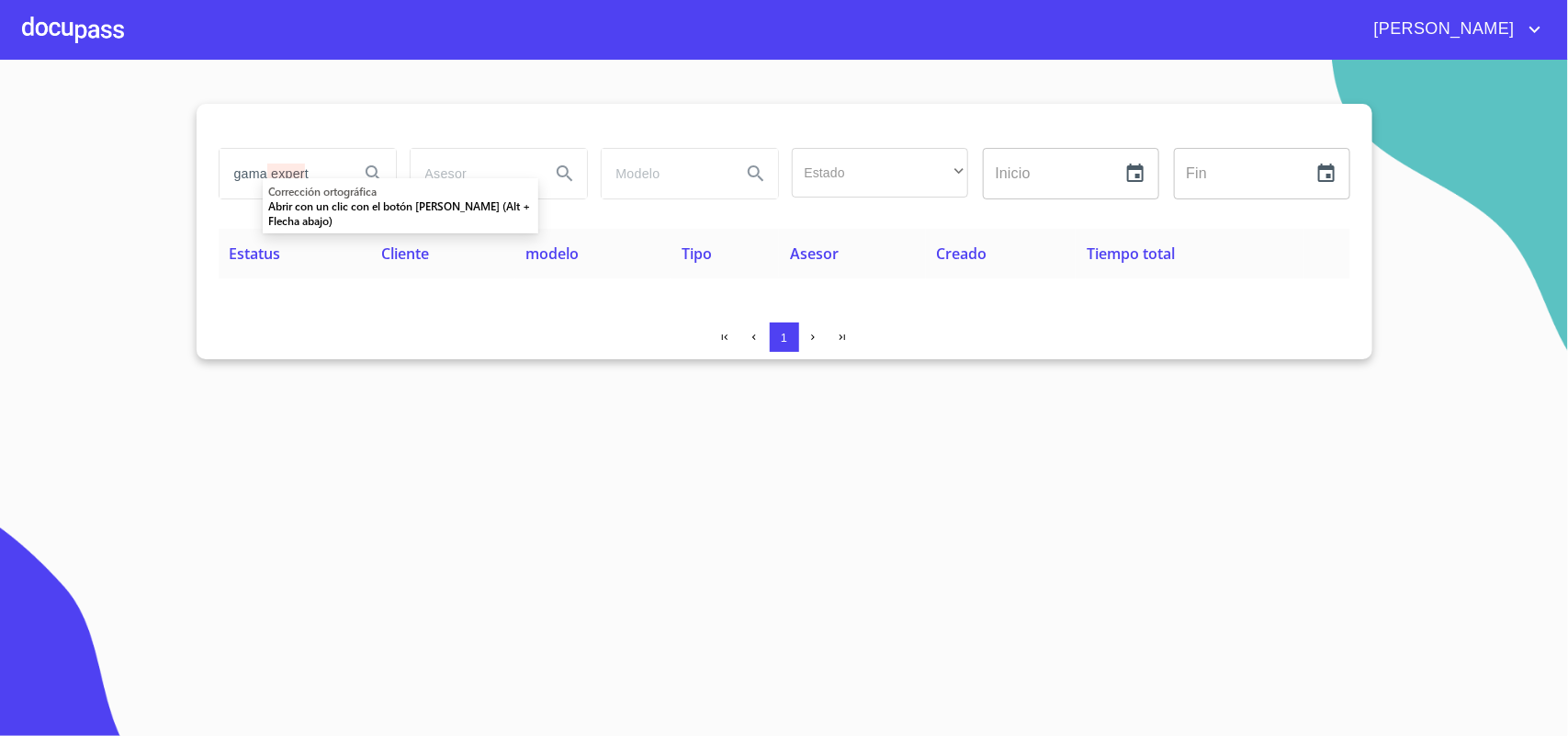
click at [452, 450] on section "gama expert Estado ​ ​ Inicio ​ Fin ​ Estatus Cliente modelo Tipo Asesor Creado…" at bounding box center [784, 397] width 1568 height 676
drag, startPoint x: 328, startPoint y: 180, endPoint x: 0, endPoint y: 182, distance: 328.0
click at [0, 186] on section "gama expert Estado ​ ​ Inicio ​ Fin ​ Estatus Cliente modelo Tipo Asesor Creado…" at bounding box center [784, 397] width 1568 height 676
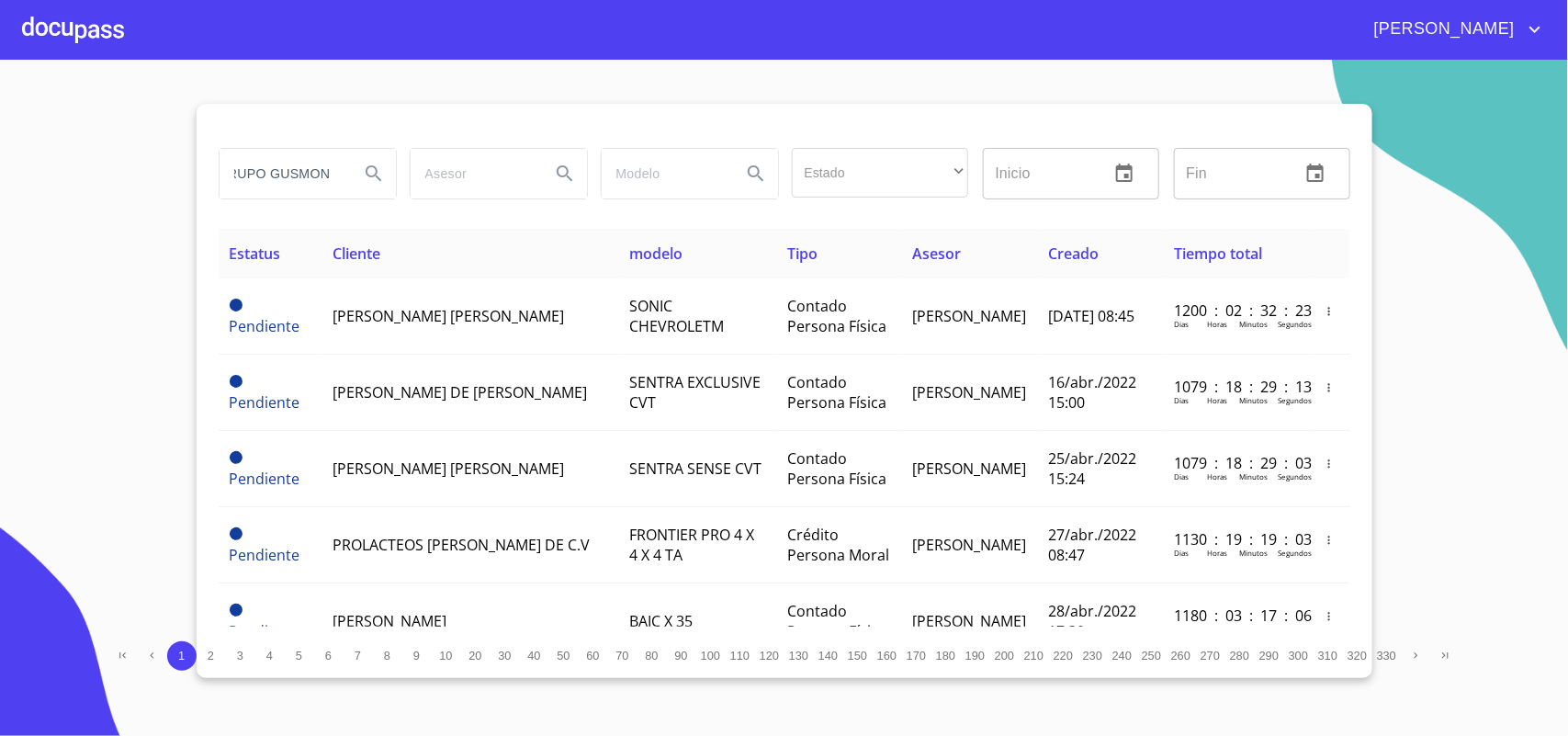
scroll to position [0, 25]
type input "GRUPO GUSMONT"
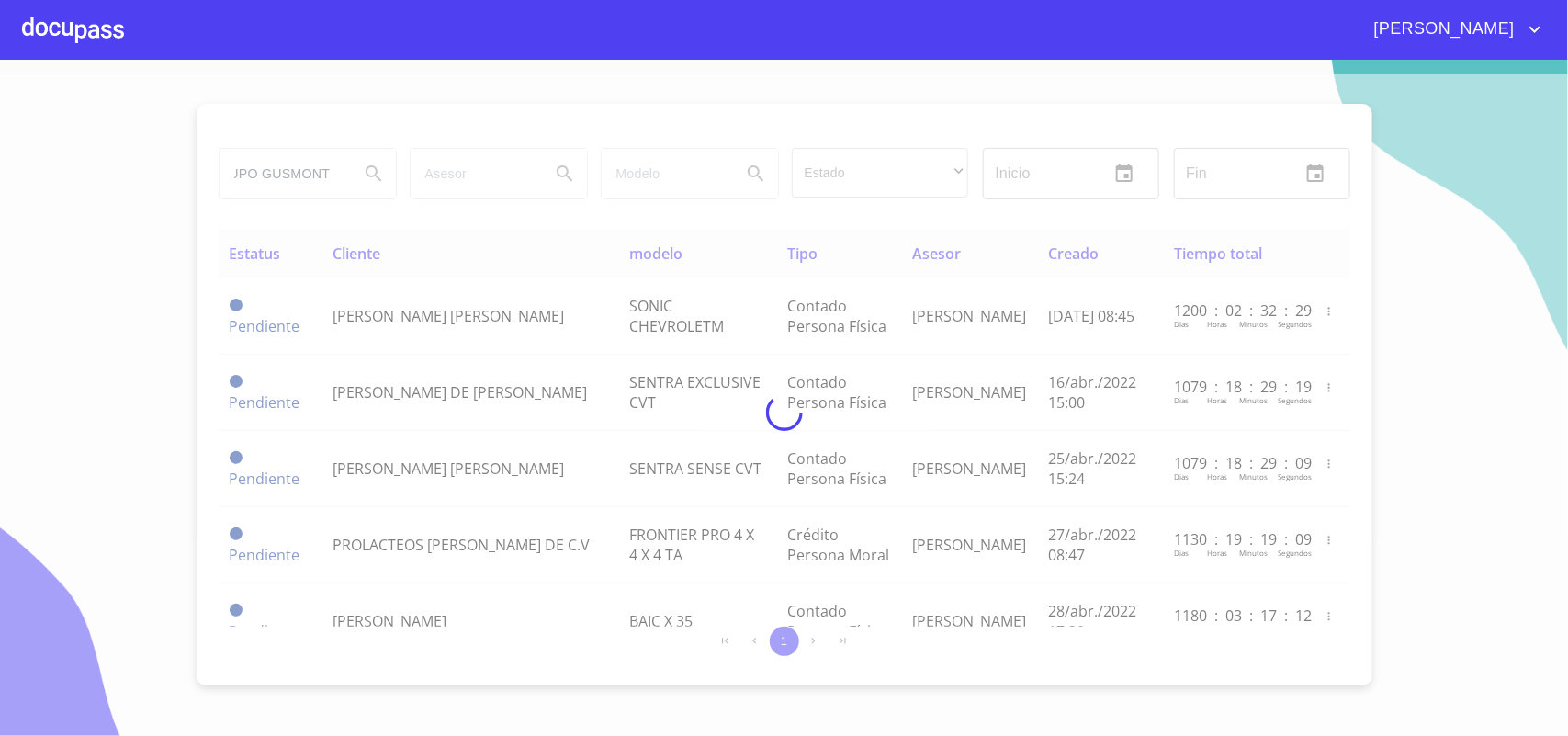
scroll to position [0, 0]
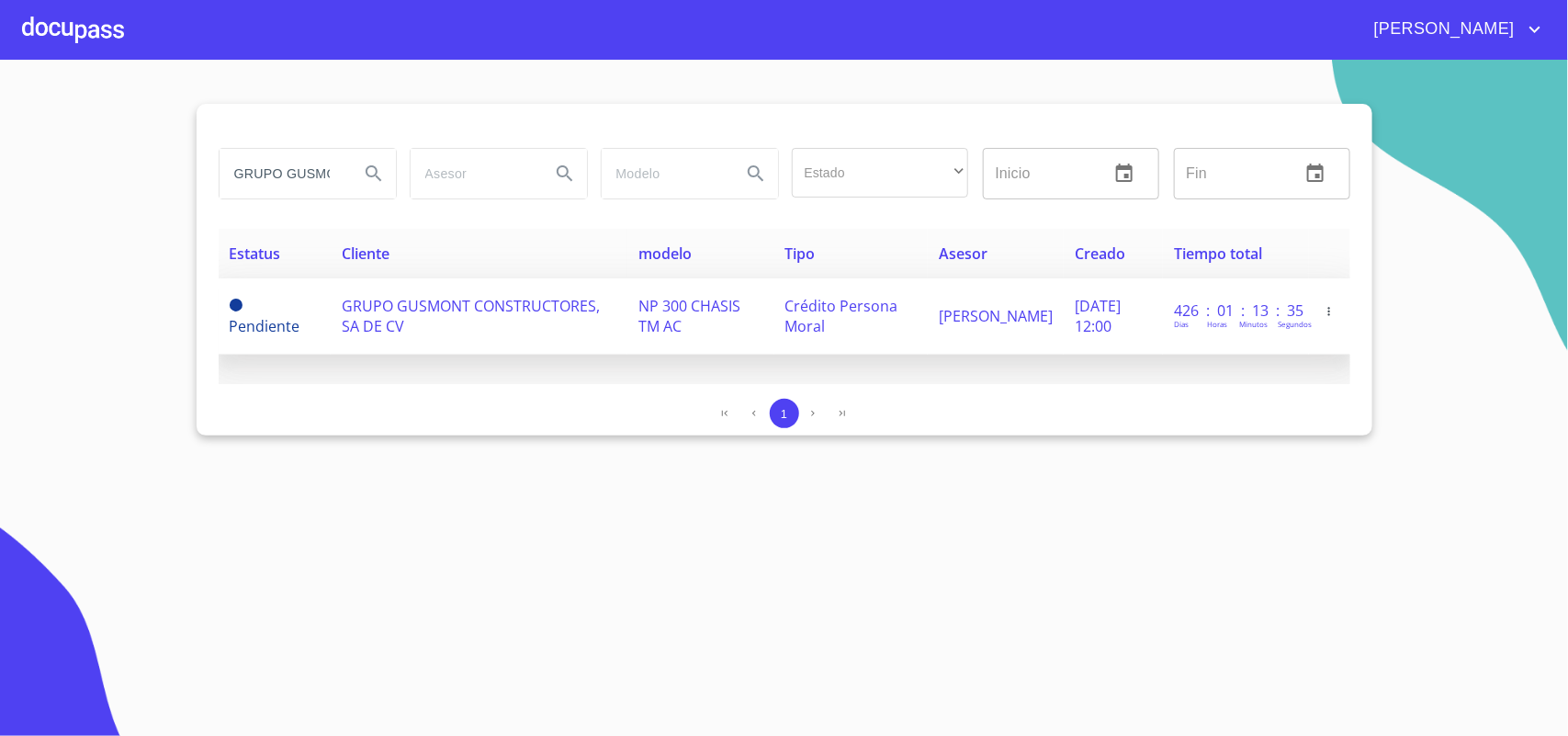
click at [419, 310] on span "GRUPO GUSMONT CONSTRUCTORES, SA DE CV" at bounding box center [470, 315] width 258 height 40
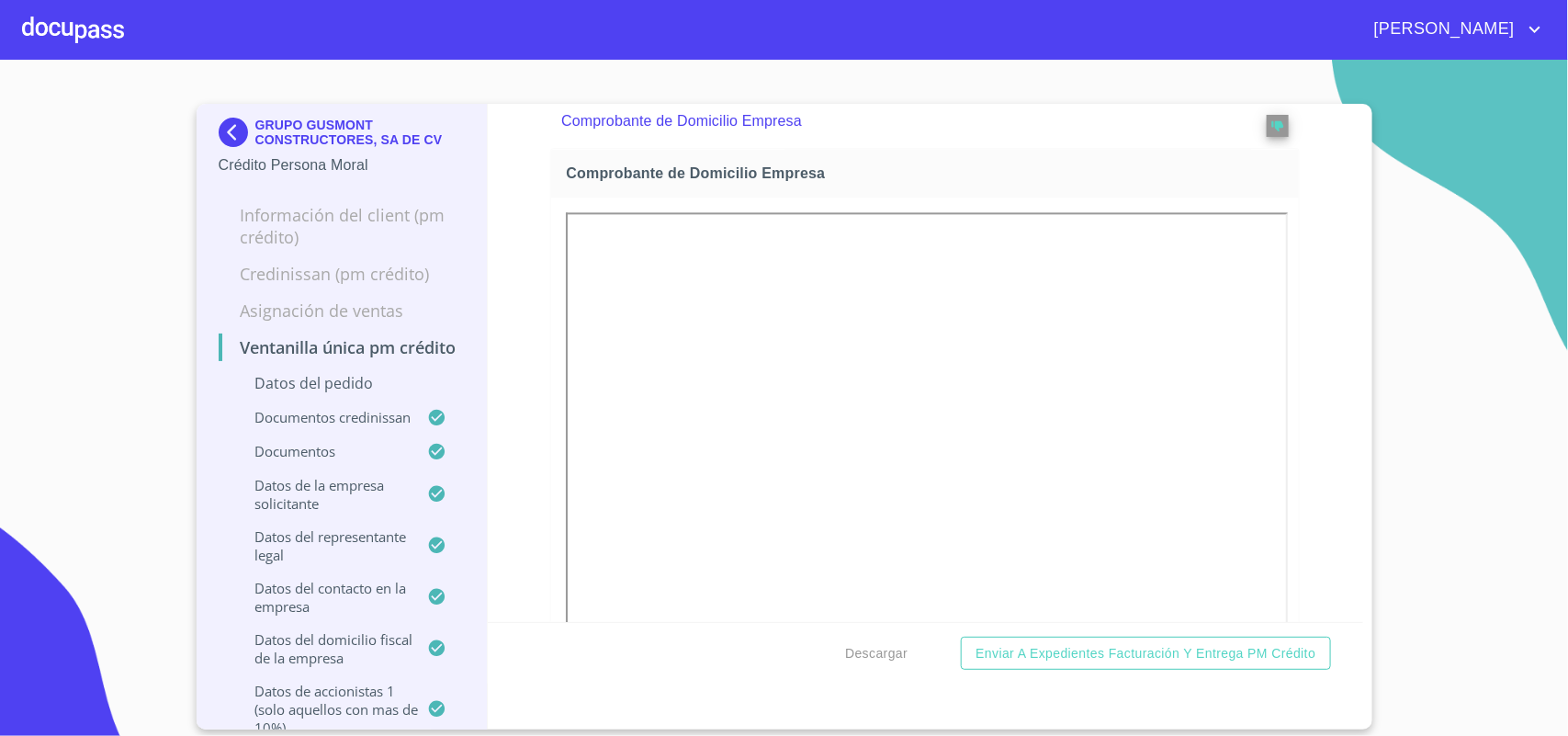
scroll to position [10531, 0]
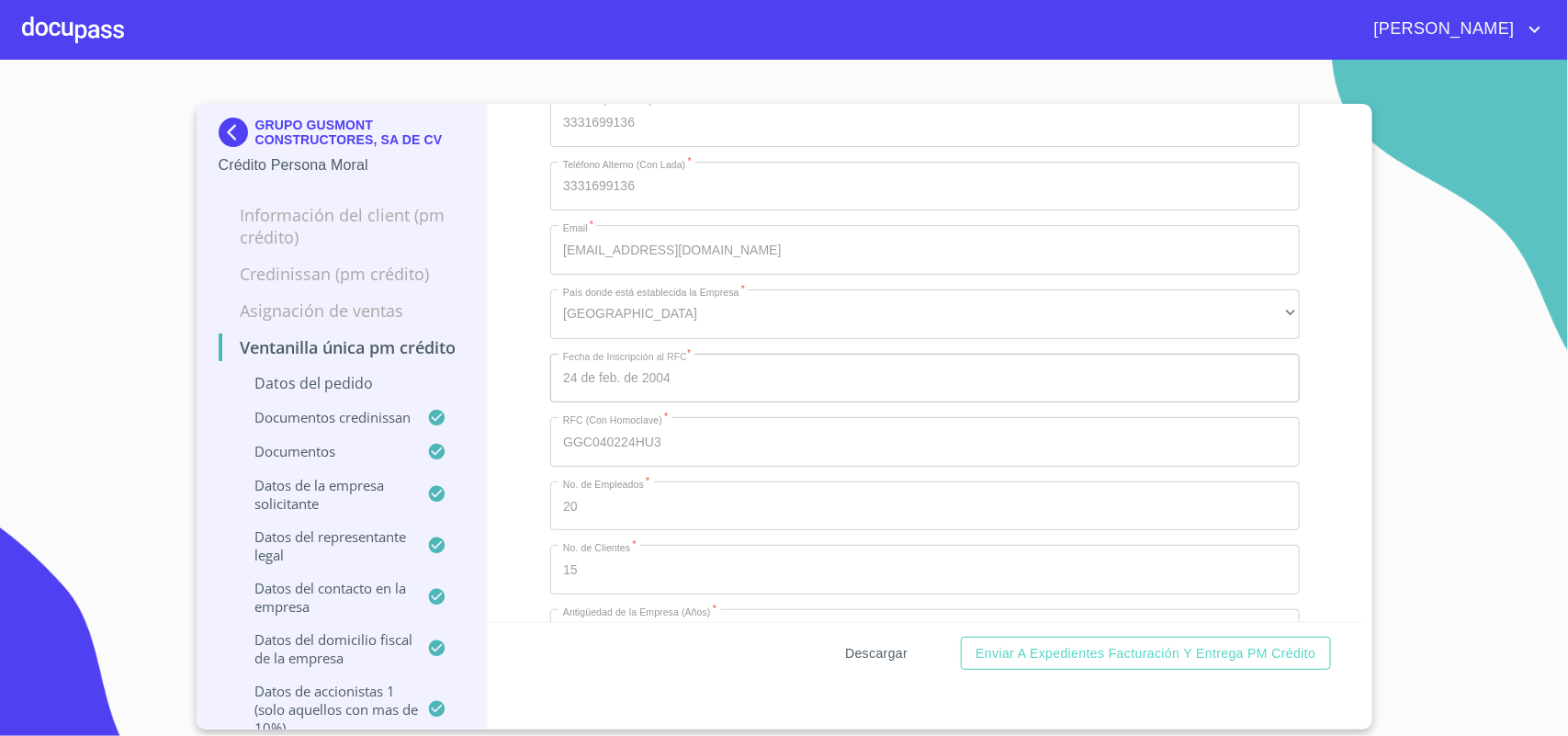
click at [877, 655] on span "Descargar" at bounding box center [876, 654] width 63 height 23
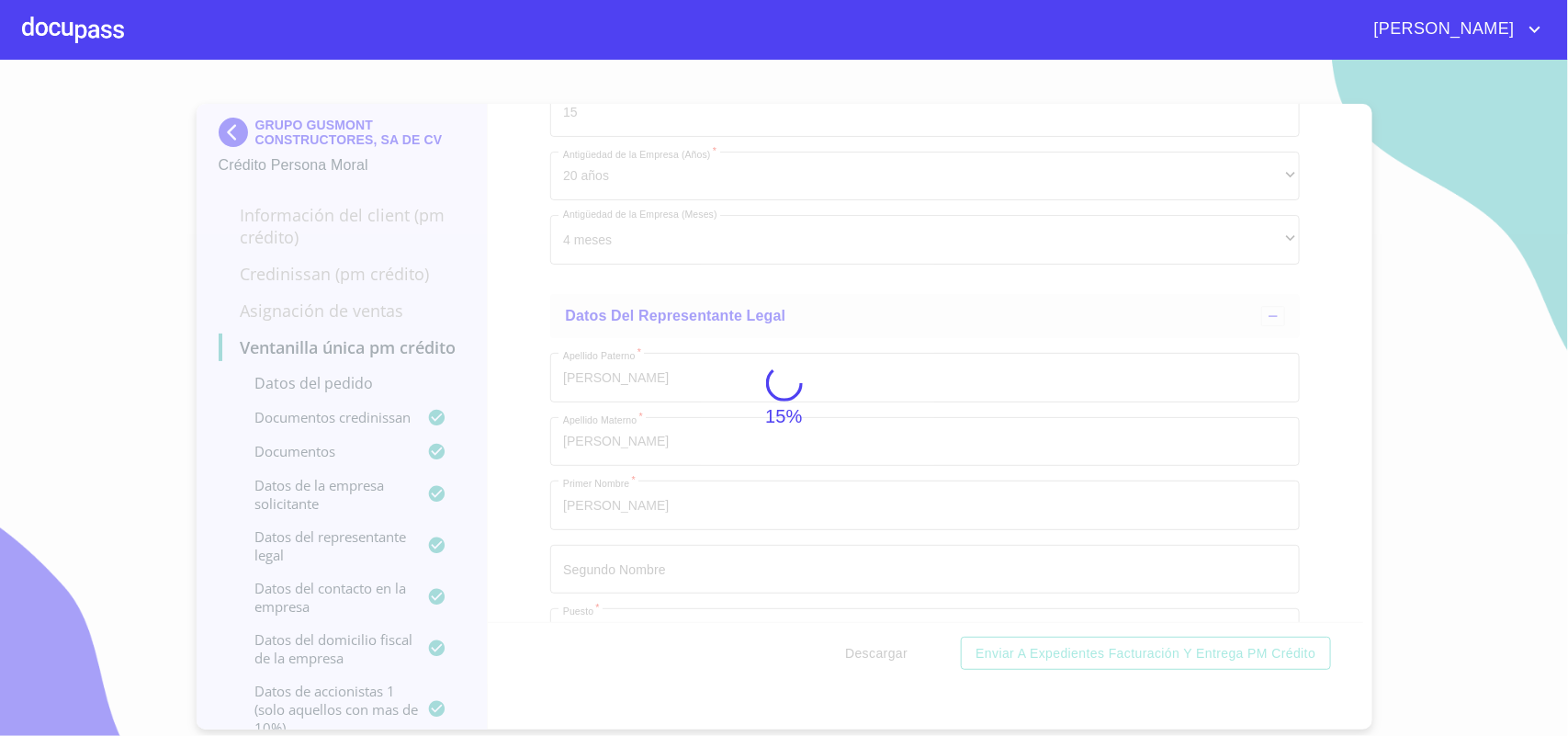
scroll to position [0, 0]
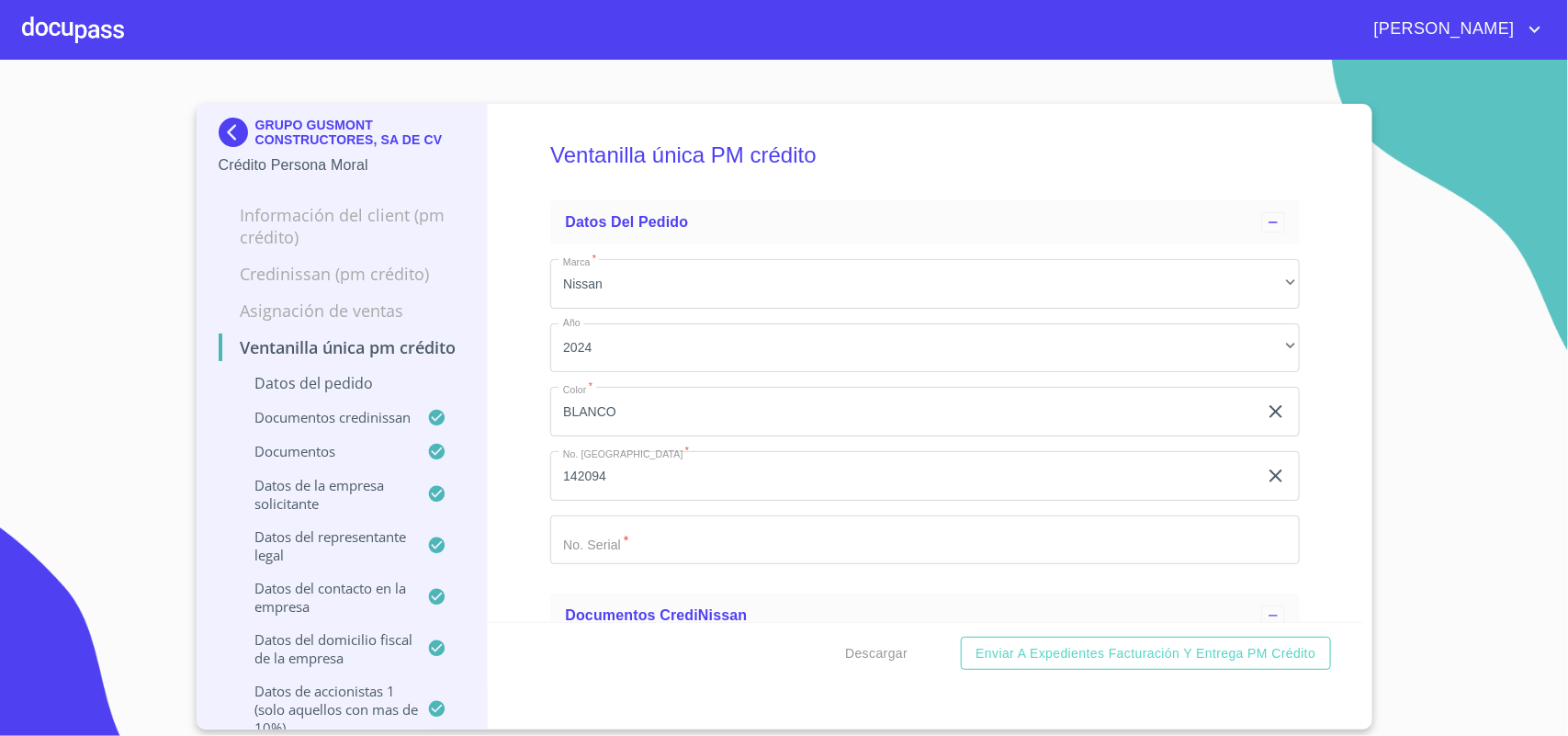
scroll to position [12146, 0]
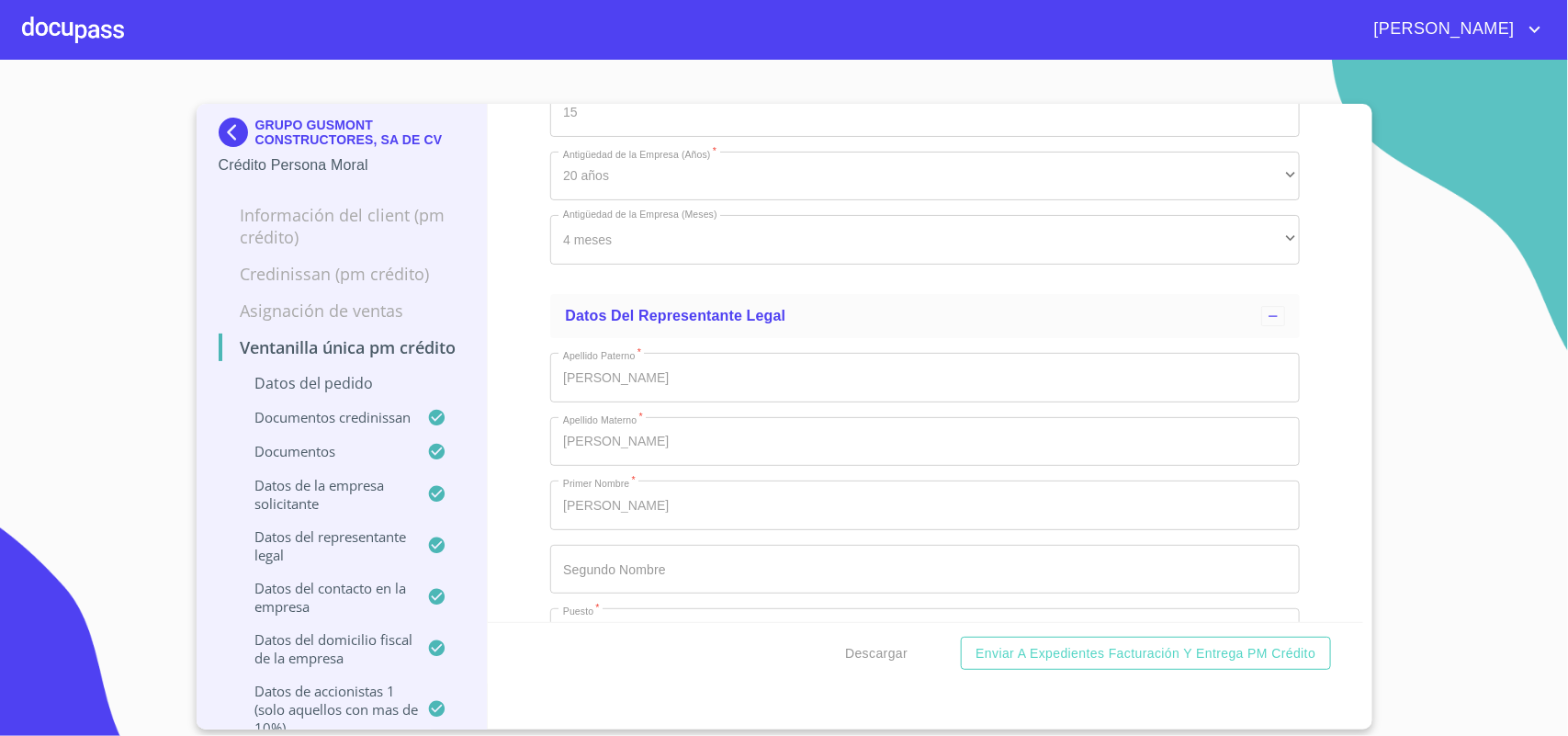
click at [228, 130] on img at bounding box center [237, 132] width 36 height 29
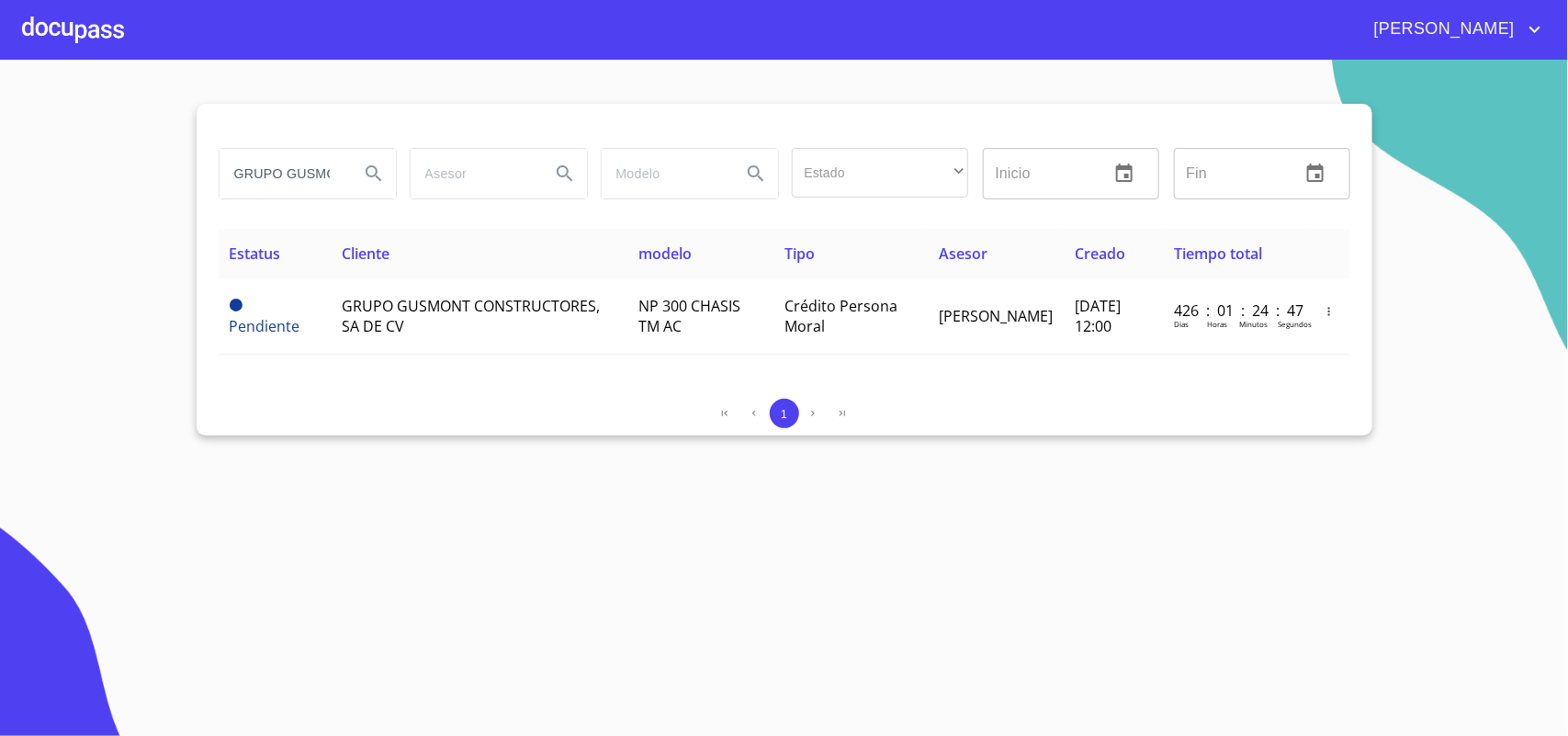
drag, startPoint x: 338, startPoint y: 161, endPoint x: 0, endPoint y: 149, distance: 338.2
click at [0, 149] on section "GRUPO GUSMONT Estado ​ ​ Inicio ​ Fin ​ Estatus Cliente modelo Tipo Asesor Crea…" at bounding box center [784, 397] width 1568 height 676
drag, startPoint x: 310, startPoint y: 171, endPoint x: 0, endPoint y: 106, distance: 316.7
click at [0, 133] on section "NT Estado ​ ​ Inicio ​ Fin ​ Estatus Cliente modelo Tipo Asesor Creado Tiempo t…" at bounding box center [784, 397] width 1568 height 676
type input "KAO"
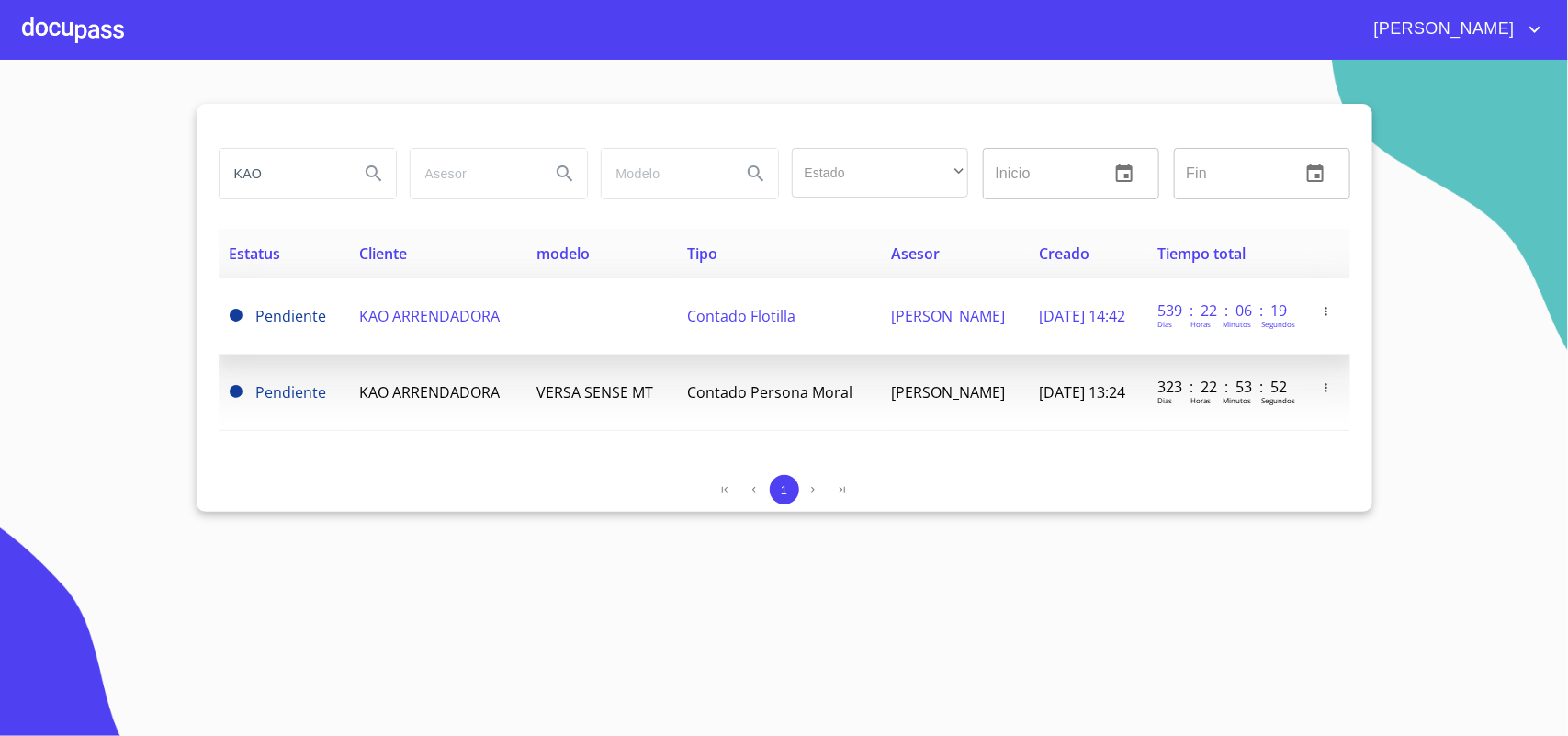
click at [369, 318] on span "KAO ARRENDADORA" at bounding box center [429, 316] width 140 height 21
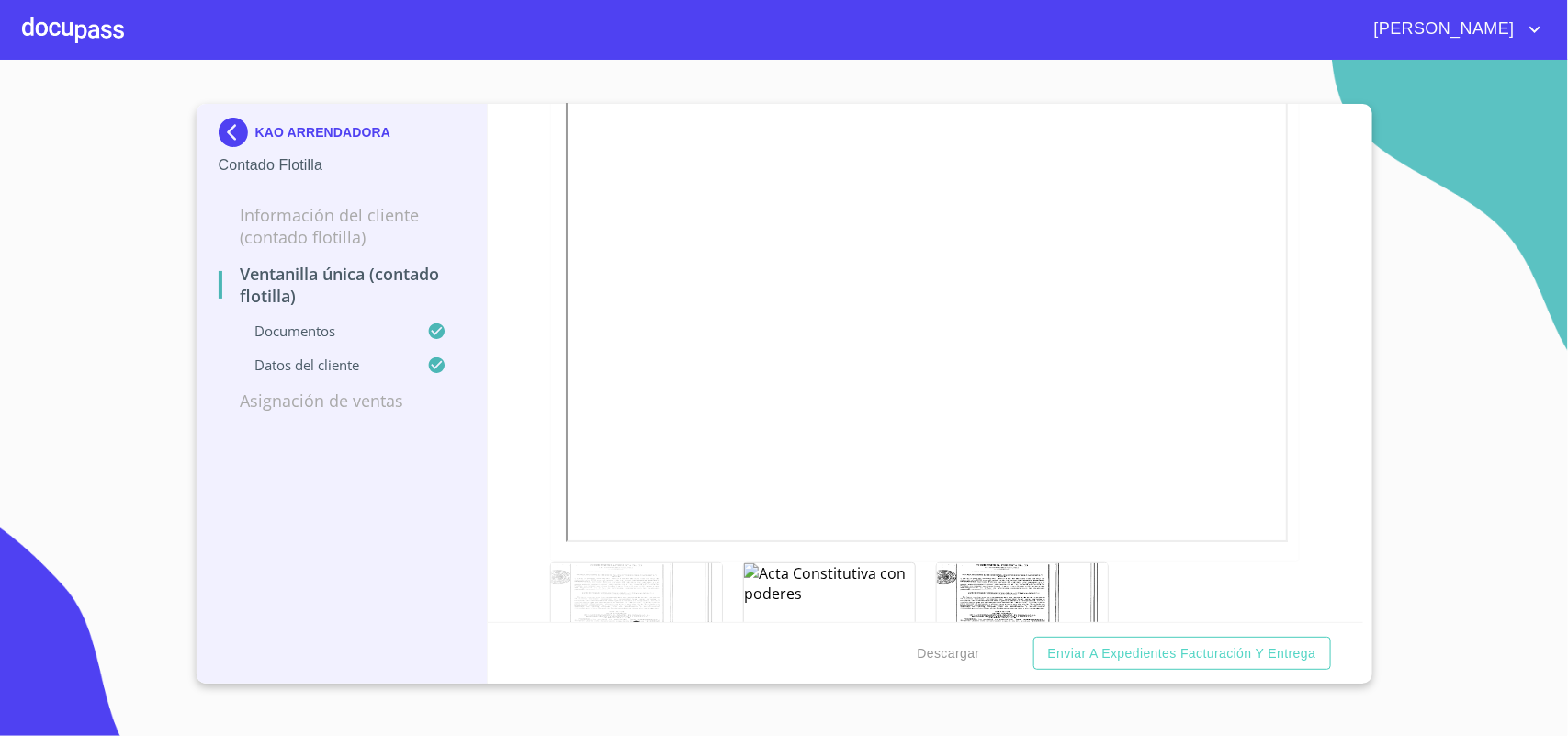
scroll to position [3448, 0]
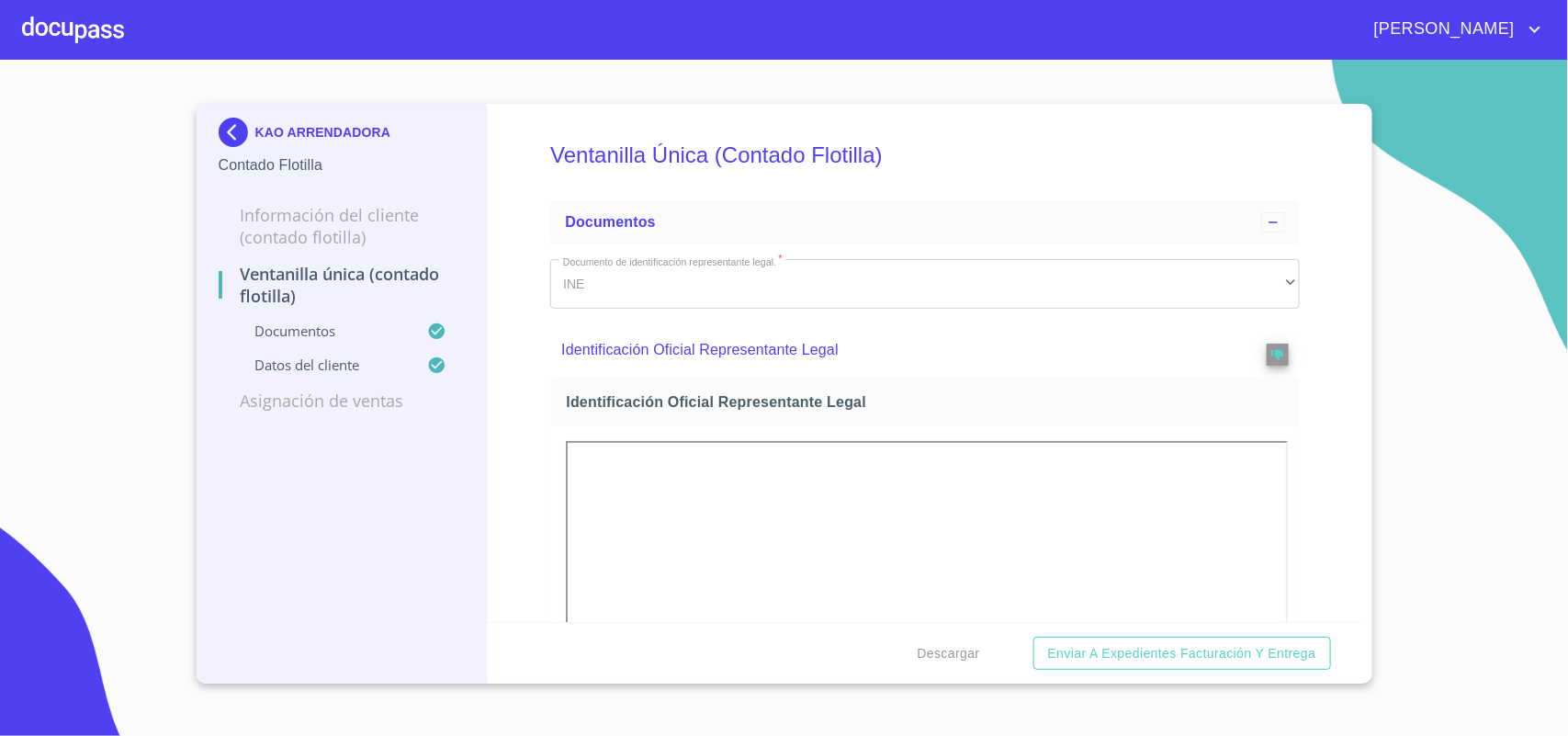
scroll to position [3042, 0]
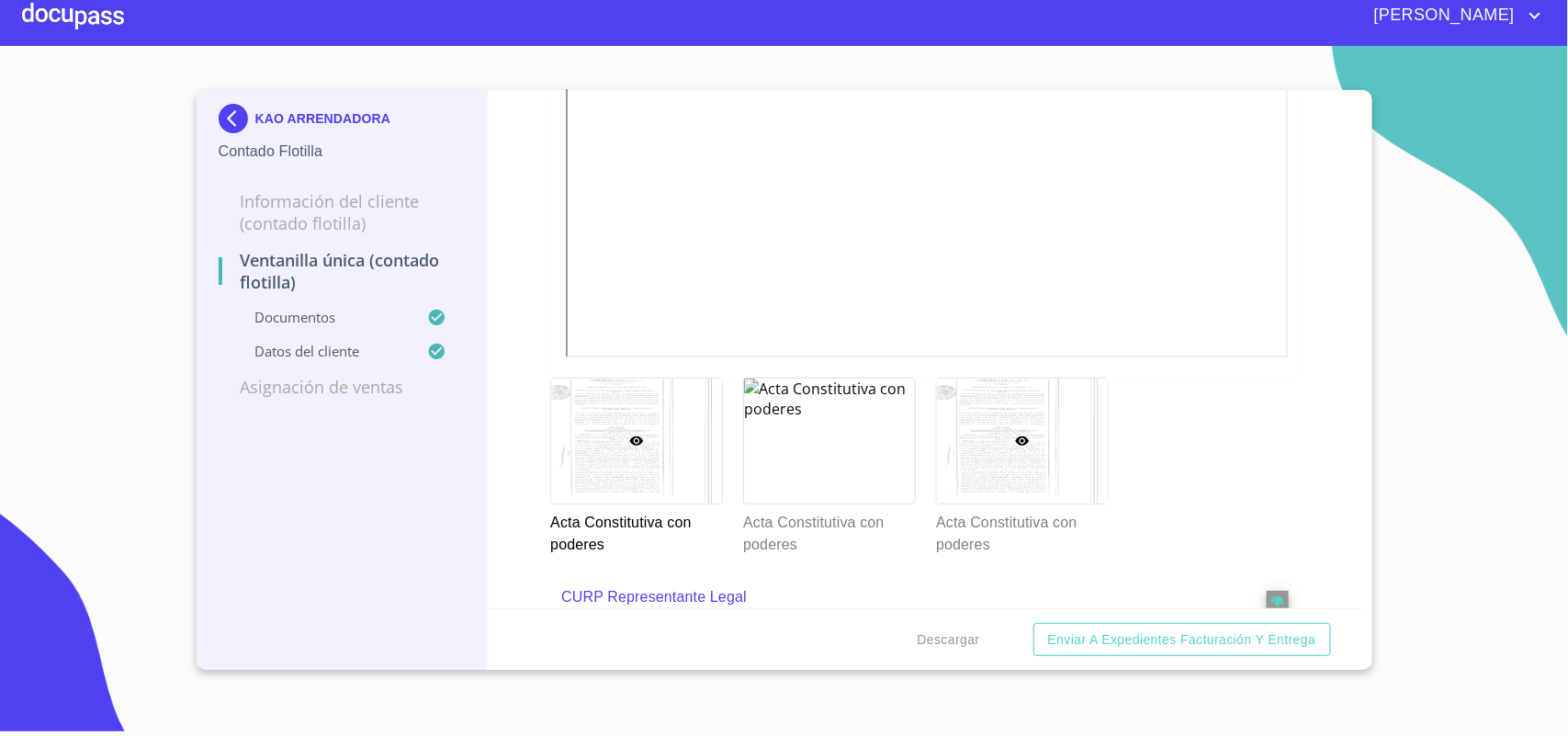
click at [961, 453] on div at bounding box center [1022, 441] width 171 height 126
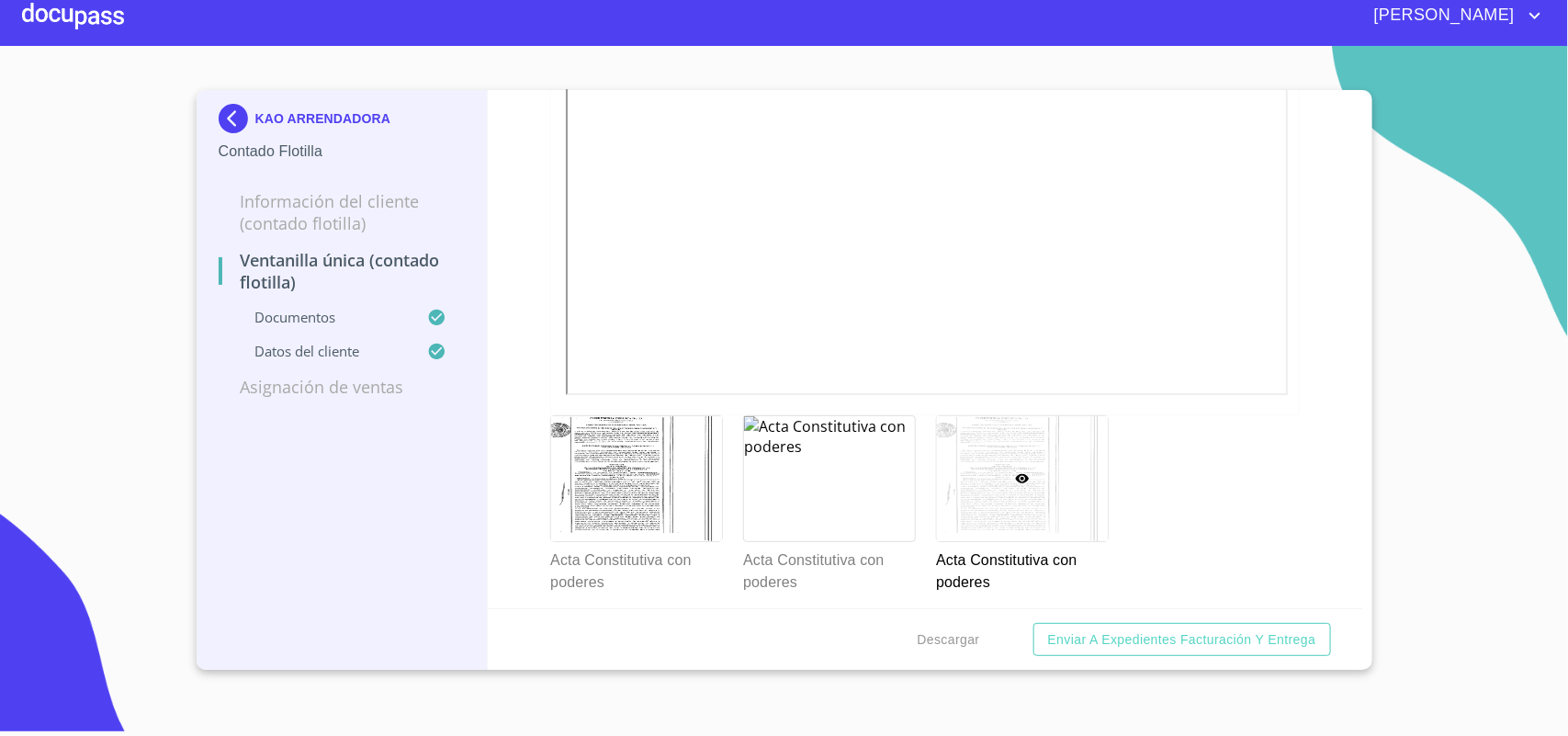
scroll to position [3039, 0]
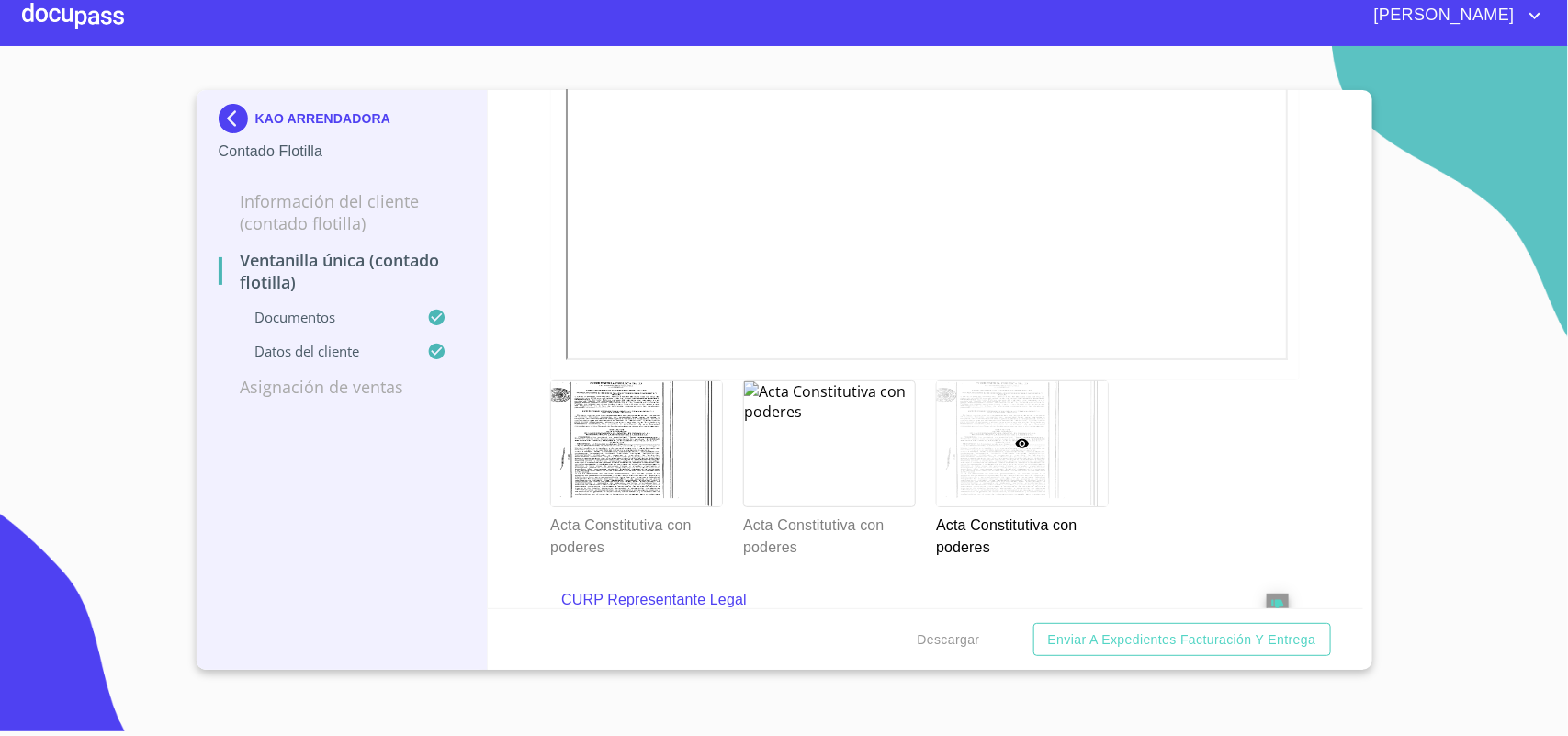
click at [227, 112] on img at bounding box center [237, 118] width 36 height 29
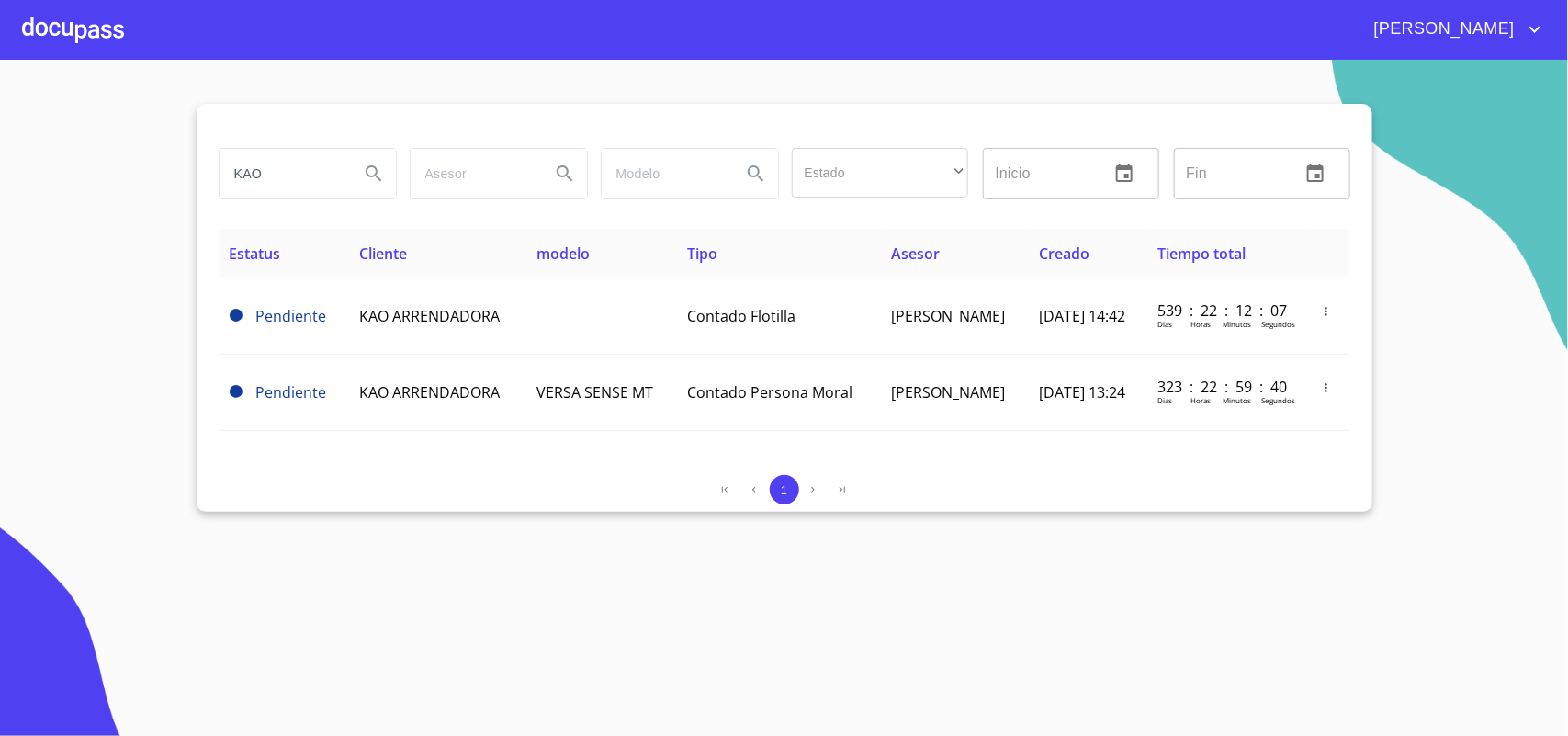
click at [295, 175] on input "KAO" at bounding box center [282, 173] width 125 height 50
type input "K"
type input "AUTO PARTES Y MAS"
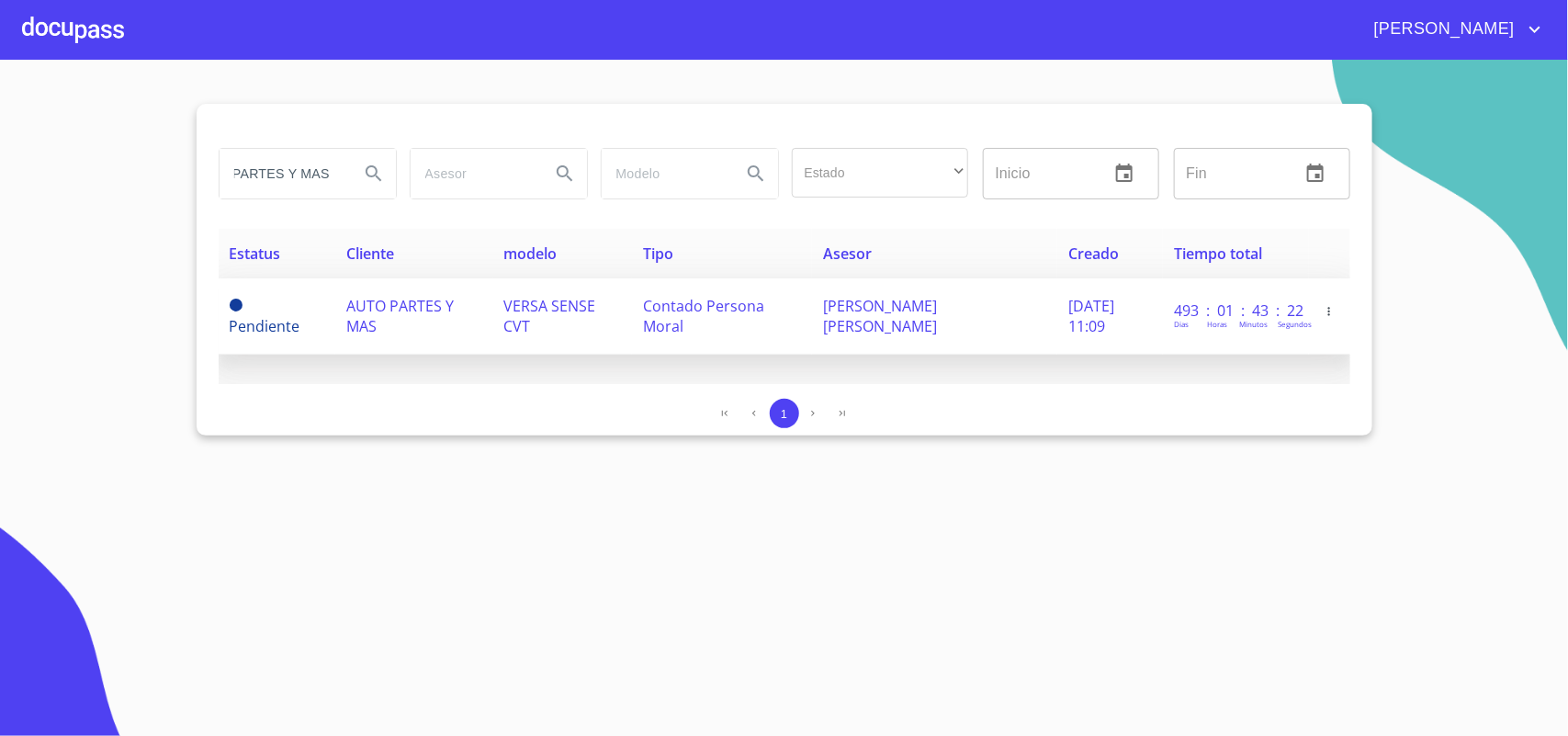
scroll to position [0, 0]
click at [378, 306] on span "AUTO PARTES Y MAS" at bounding box center [399, 315] width 108 height 40
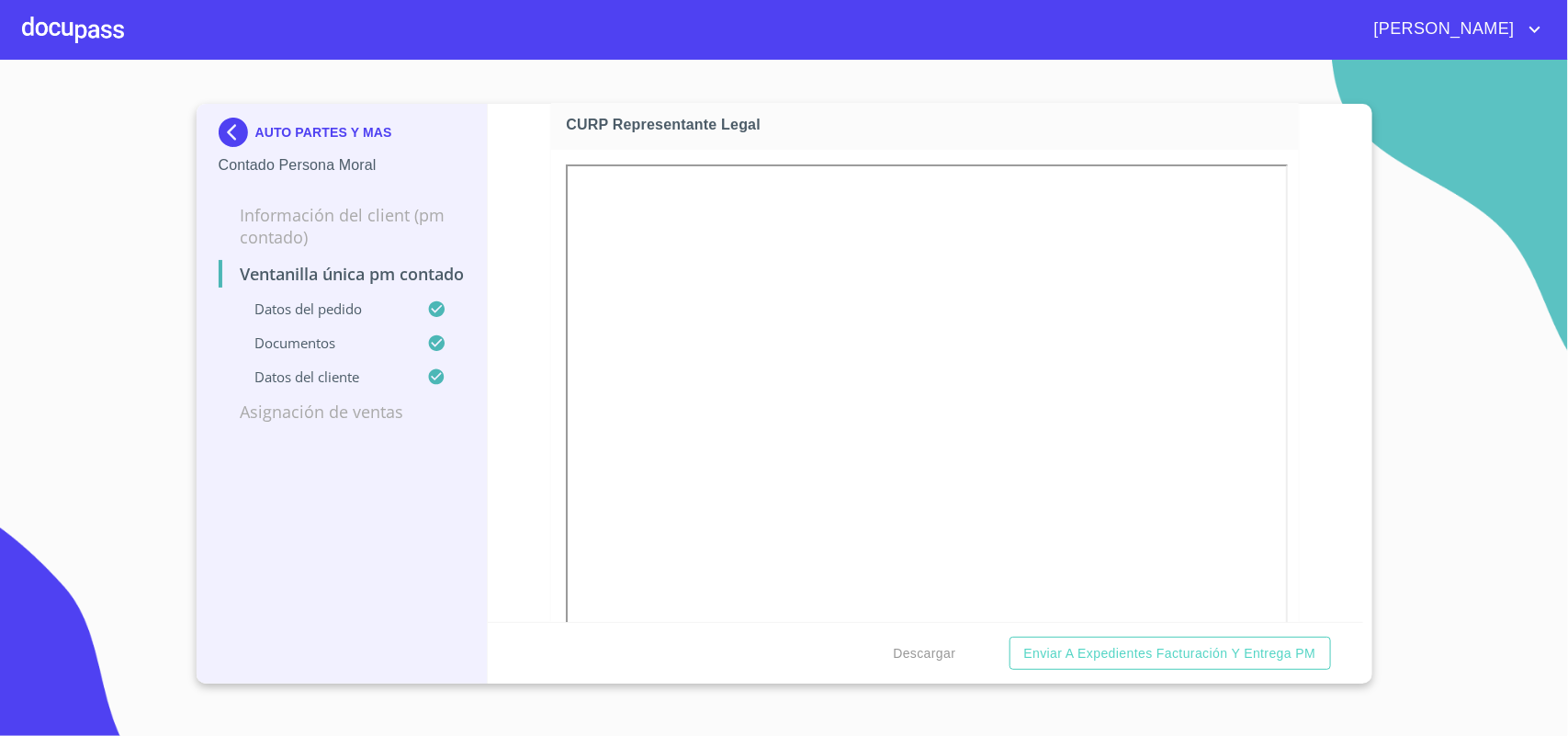
scroll to position [3674, 0]
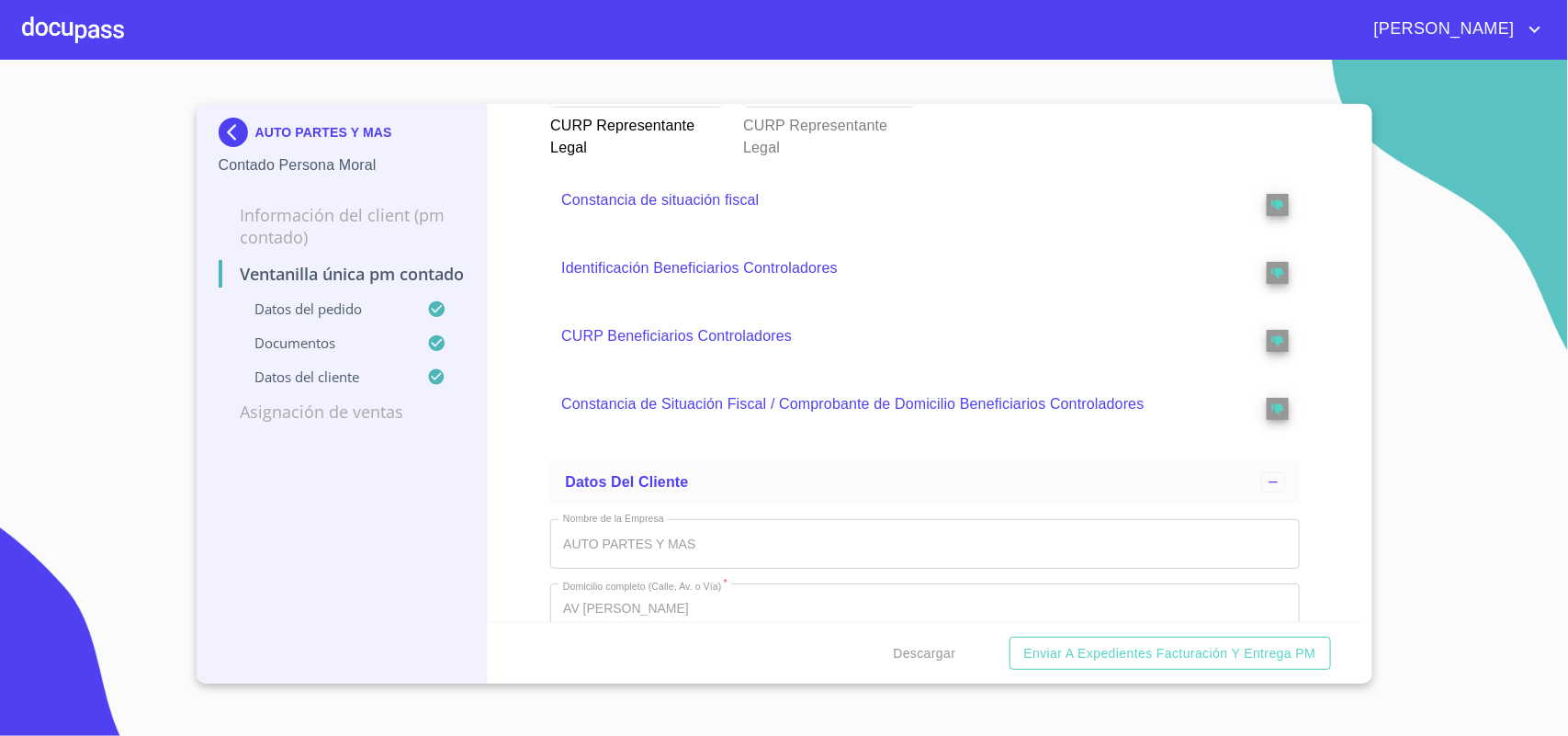
scroll to position [3728, 0]
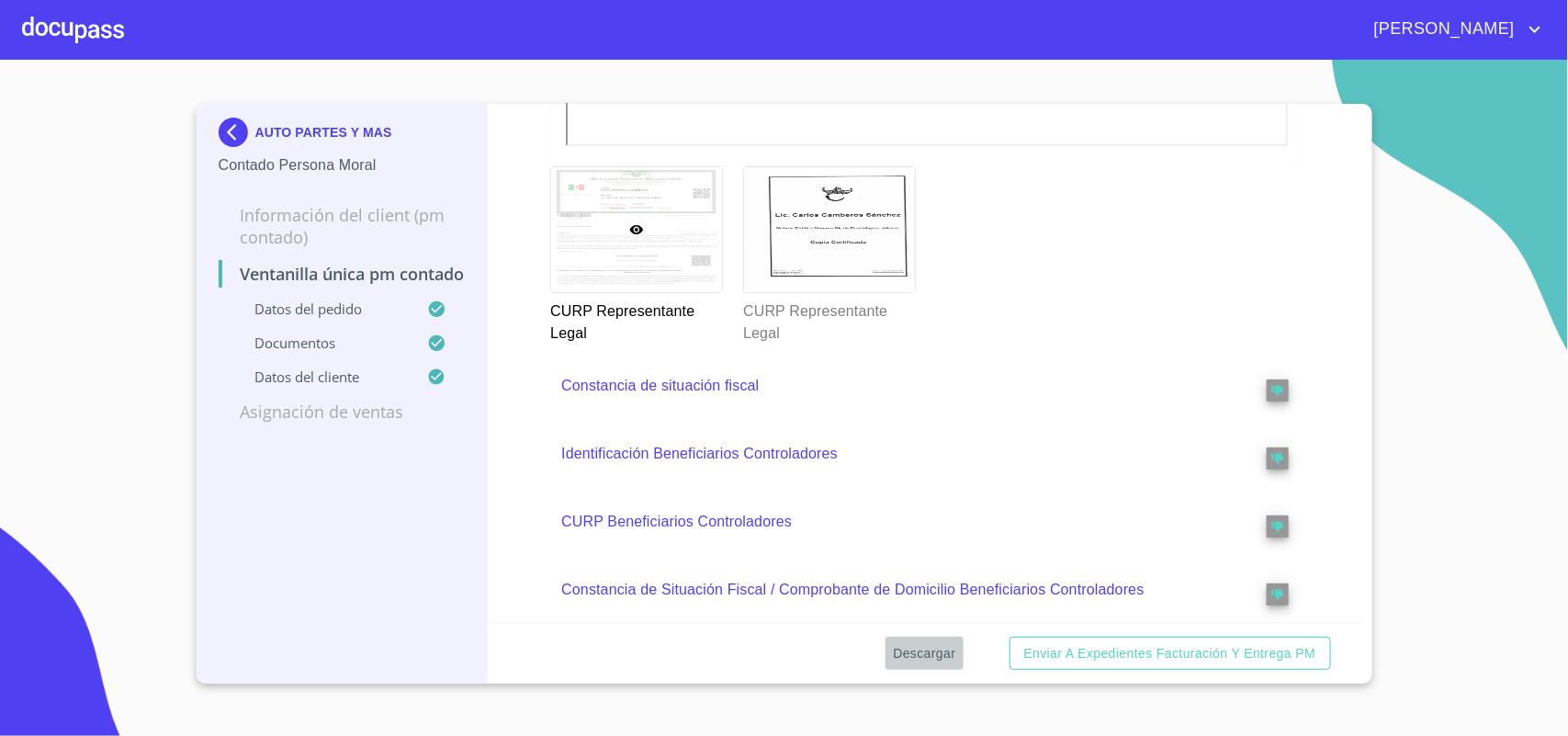
click at [925, 645] on span "Descargar" at bounding box center [924, 654] width 63 height 23
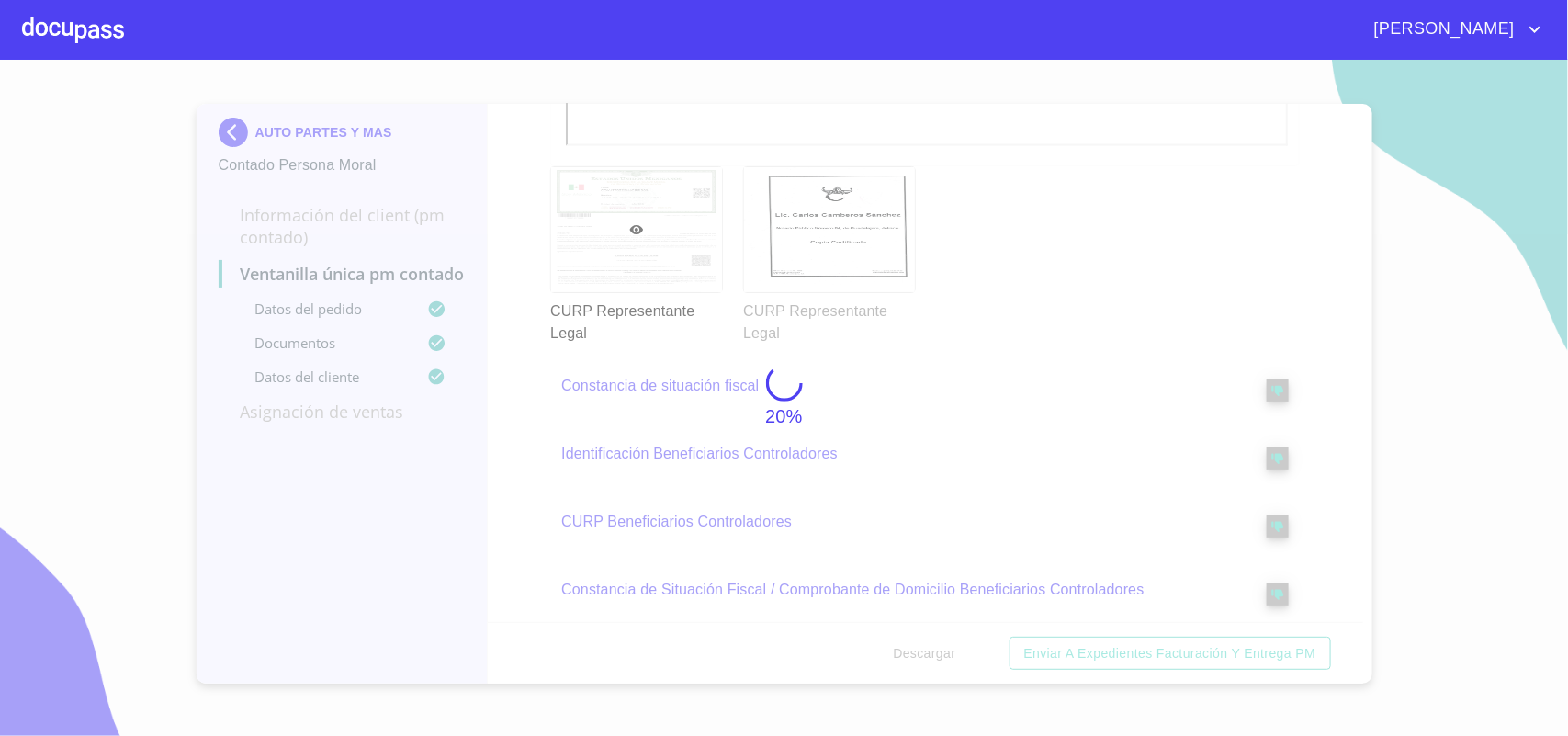
scroll to position [0, 0]
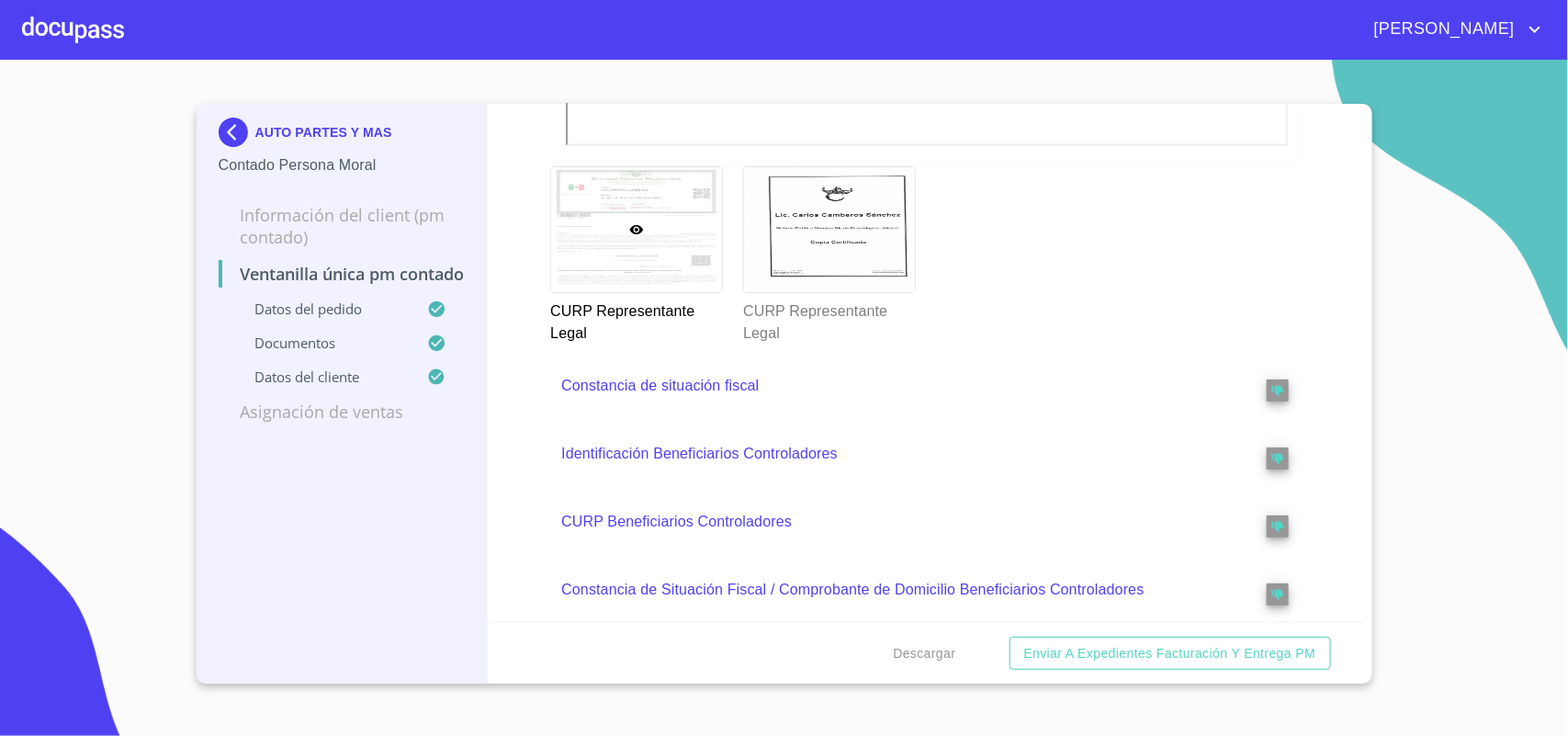
click at [232, 125] on img at bounding box center [237, 132] width 36 height 29
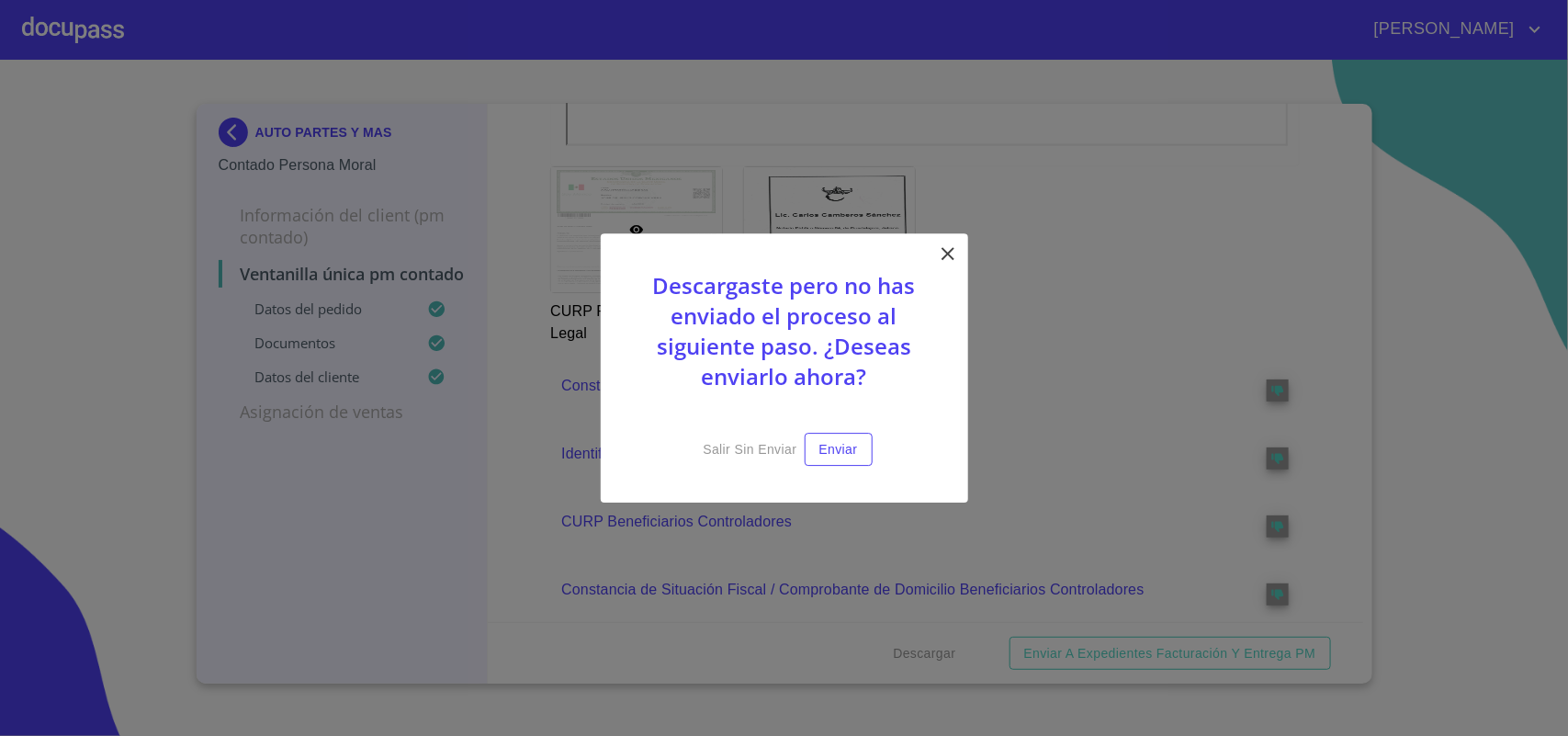
click at [946, 254] on icon at bounding box center [948, 253] width 22 height 22
